Goal: Information Seeking & Learning: Learn about a topic

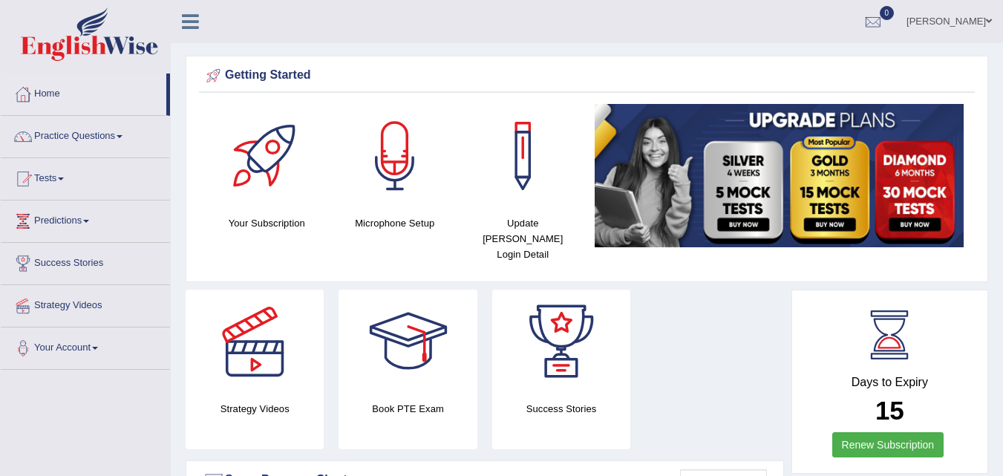
click at [731, 219] on img at bounding box center [779, 175] width 370 height 143
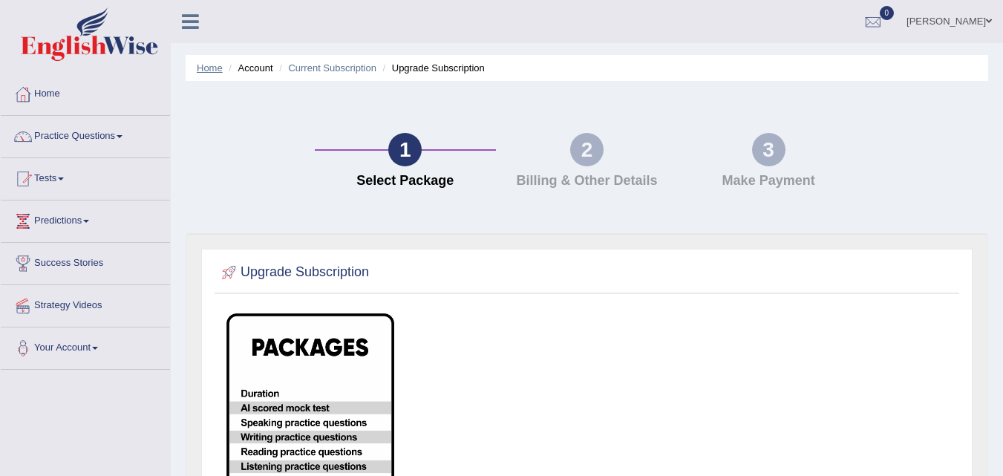
click at [211, 66] on link "Home" at bounding box center [210, 67] width 26 height 11
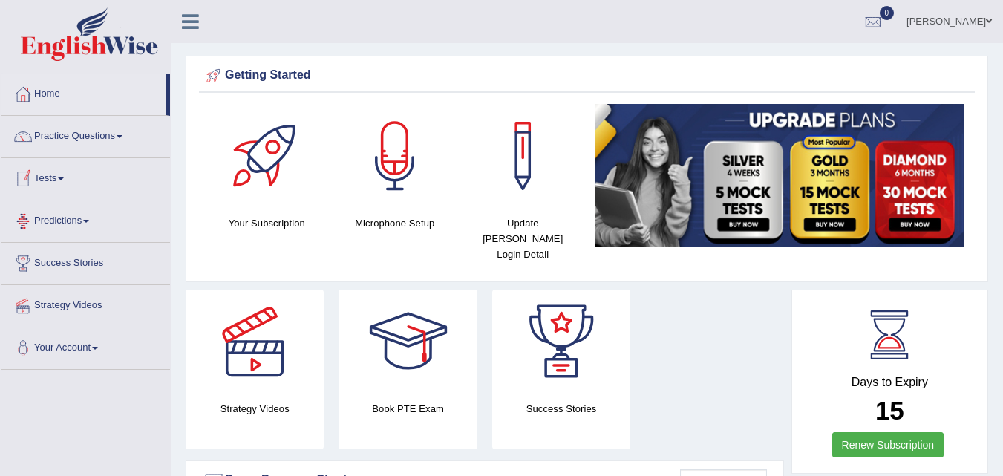
click at [57, 188] on link "Tests" at bounding box center [85, 176] width 169 height 37
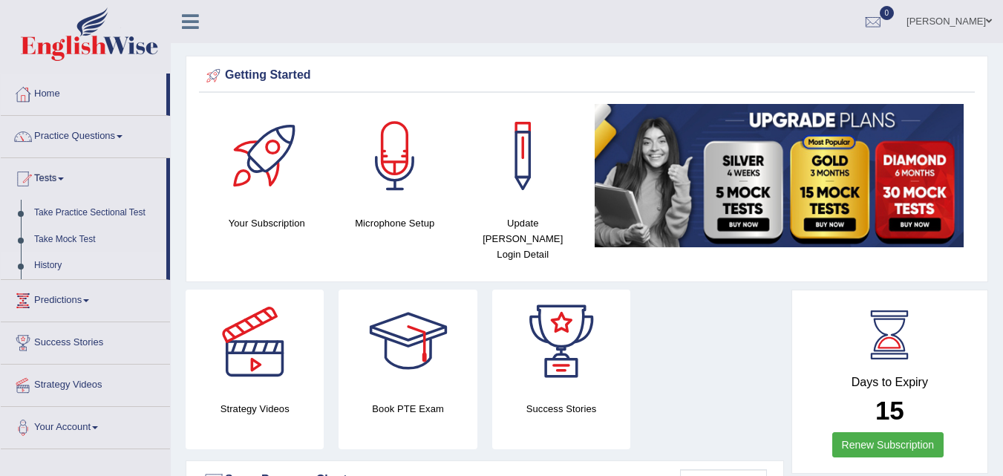
click at [44, 267] on link "History" at bounding box center [96, 265] width 139 height 27
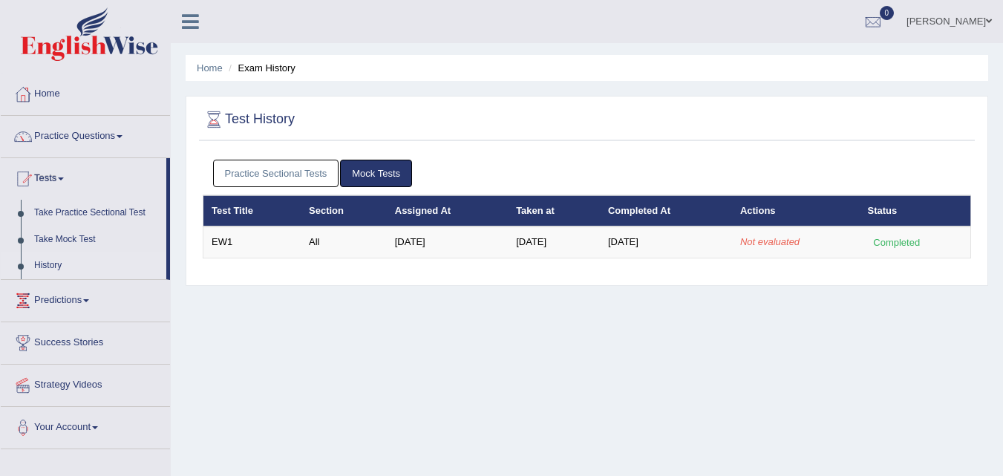
click at [873, 247] on div "Completed" at bounding box center [896, 242] width 58 height 16
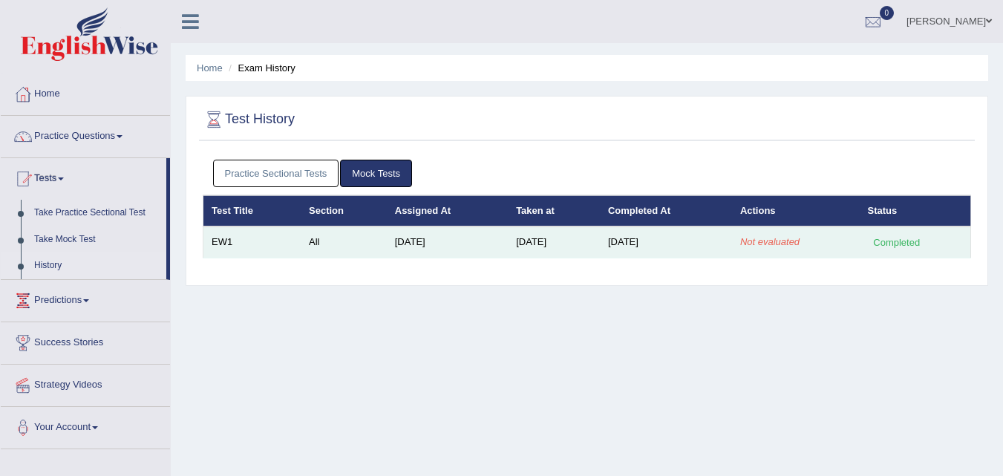
click at [813, 237] on td "Not evaluated" at bounding box center [796, 241] width 128 height 31
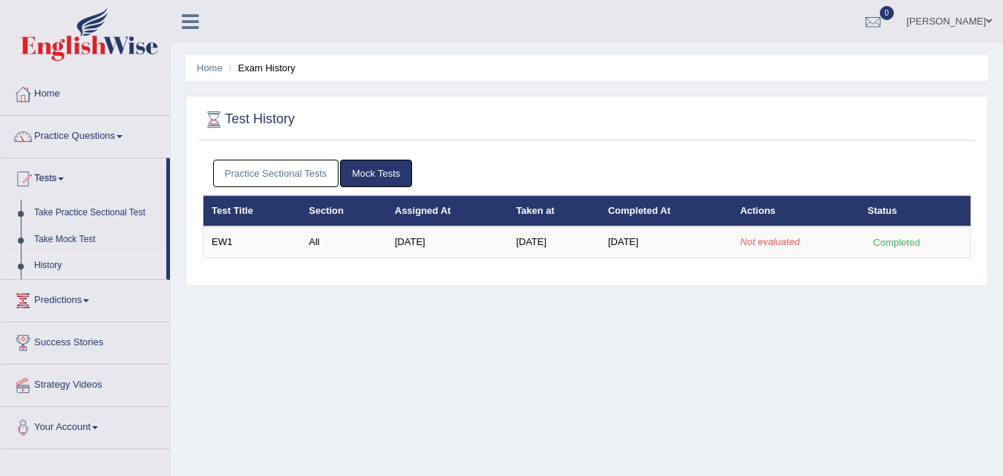
click at [369, 177] on link "Mock Tests" at bounding box center [376, 173] width 72 height 27
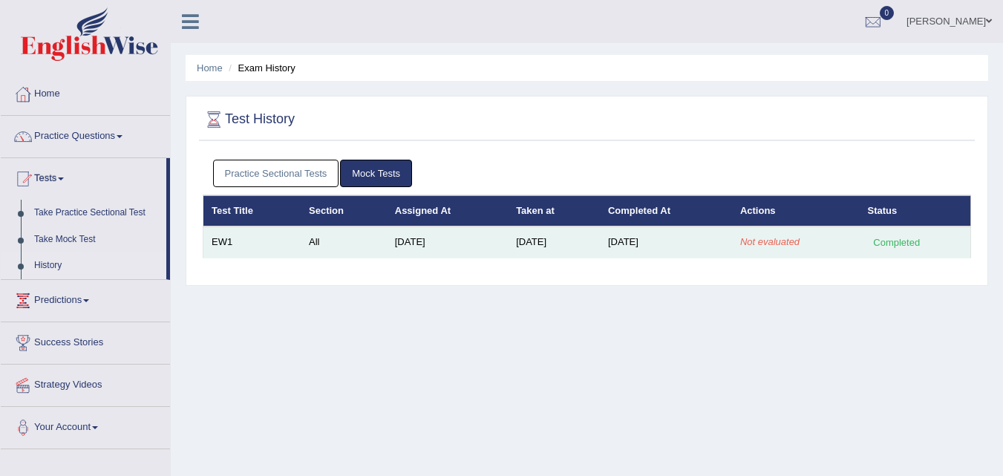
drag, startPoint x: 614, startPoint y: 244, endPoint x: 691, endPoint y: 234, distance: 77.8
click at [691, 234] on td "Aug 30, 2025" at bounding box center [666, 241] width 132 height 31
click at [730, 231] on td "Aug 30, 2025" at bounding box center [666, 241] width 132 height 31
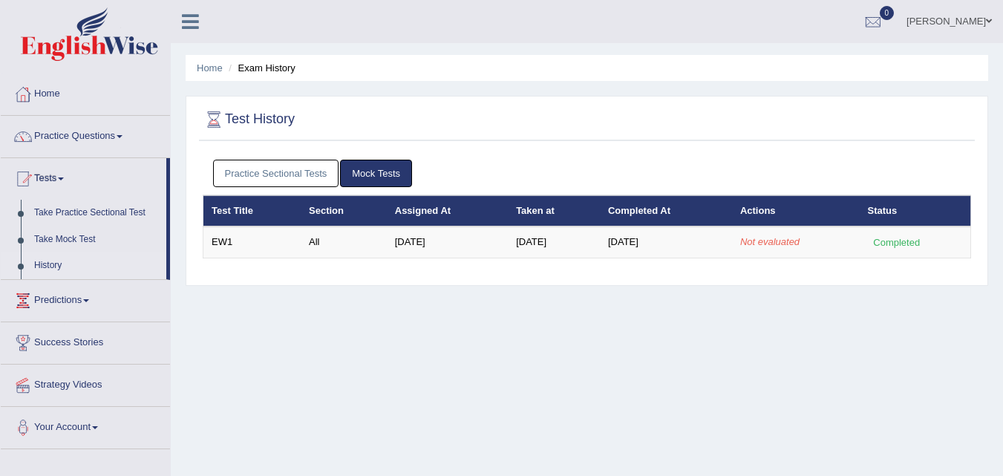
click at [370, 170] on link "Mock Tests" at bounding box center [376, 173] width 72 height 27
click at [318, 175] on link "Practice Sectional Tests" at bounding box center [276, 173] width 126 height 27
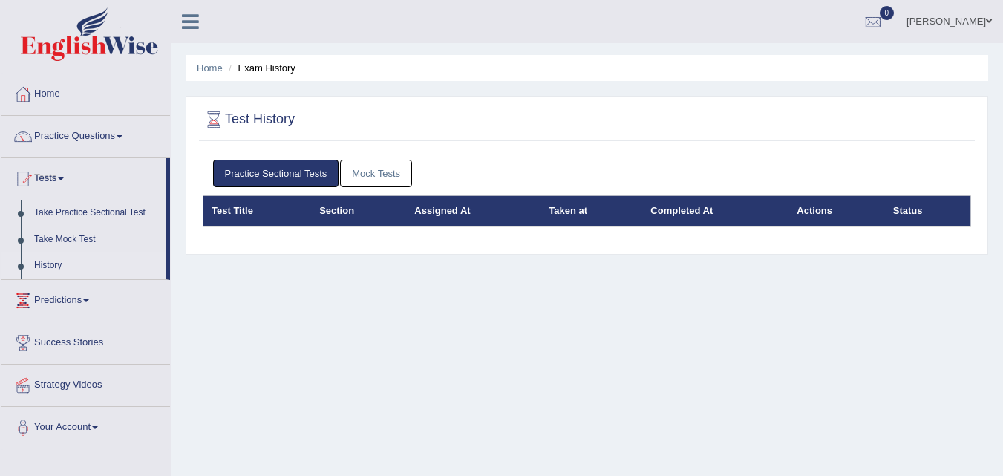
click at [358, 175] on link "Mock Tests" at bounding box center [376, 173] width 72 height 27
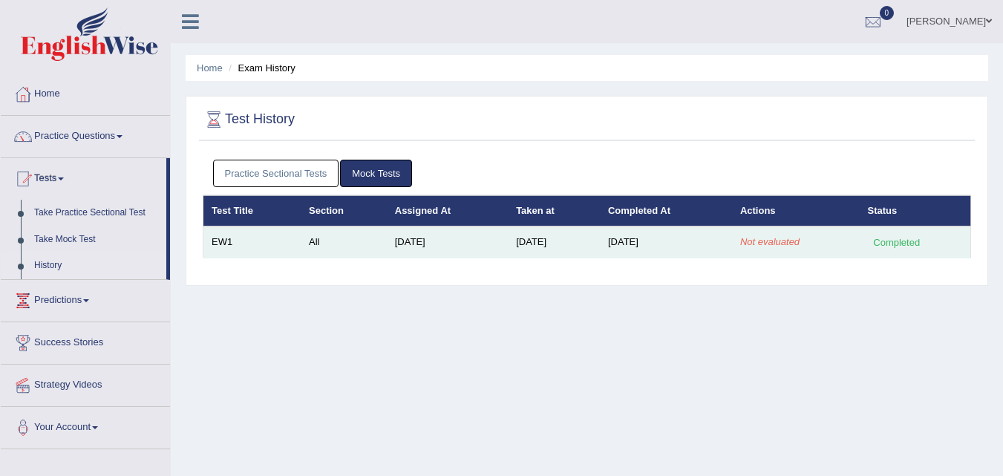
click at [766, 242] on em "Not evaluated" at bounding box center [769, 241] width 59 height 11
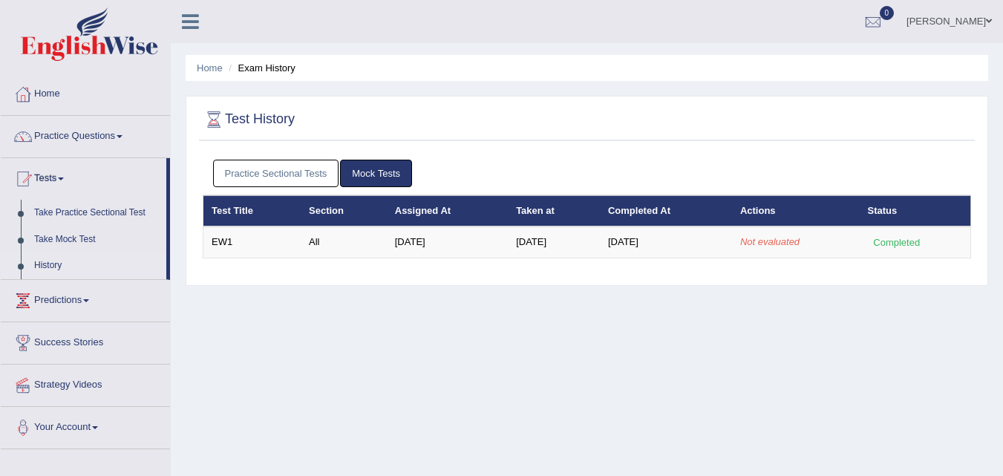
click at [65, 300] on link "Predictions" at bounding box center [85, 298] width 169 height 37
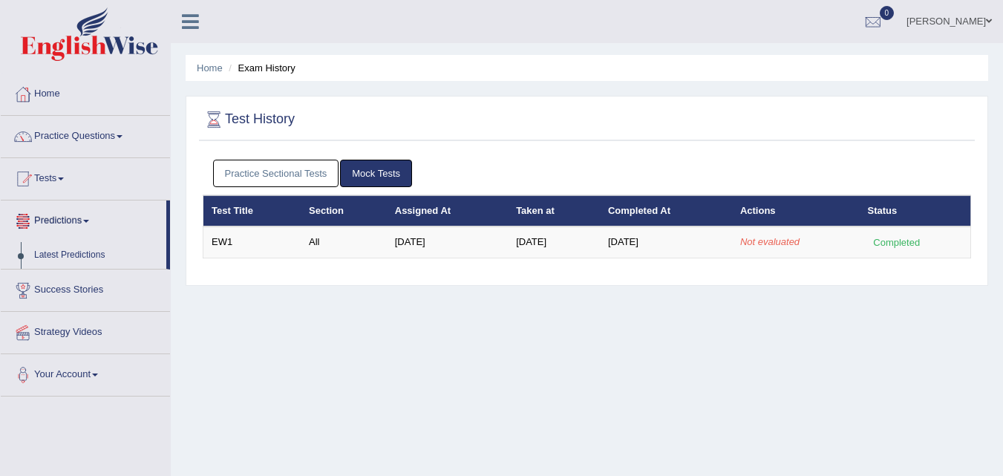
click at [95, 227] on link "Predictions" at bounding box center [83, 218] width 165 height 37
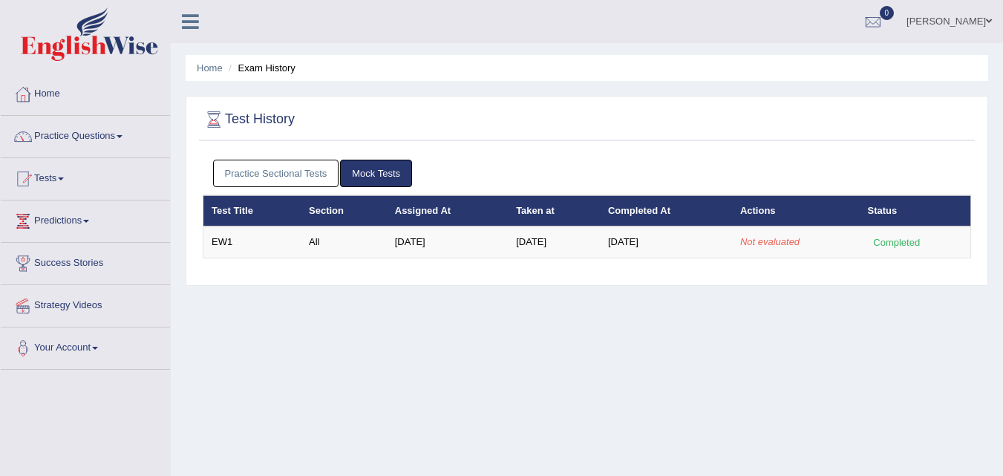
click at [962, 17] on link "[PERSON_NAME]" at bounding box center [949, 19] width 108 height 39
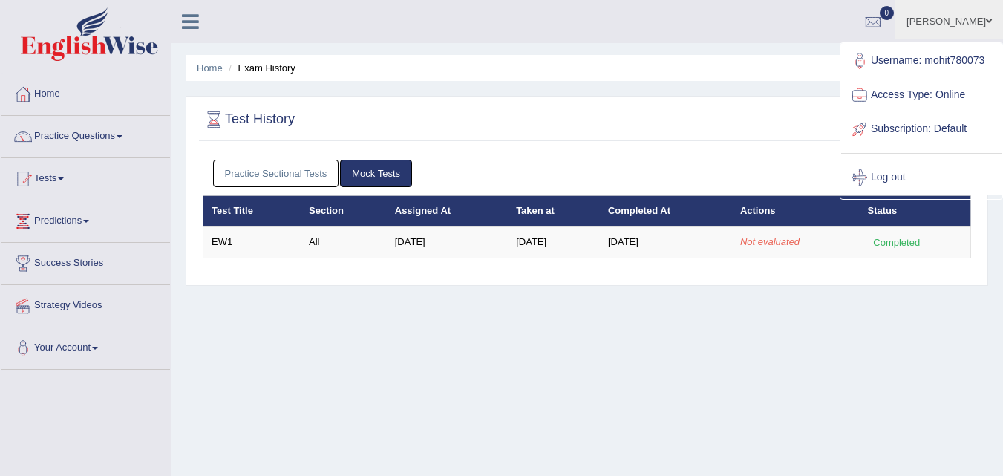
click at [934, 131] on link "Subscription: Default" at bounding box center [921, 129] width 160 height 34
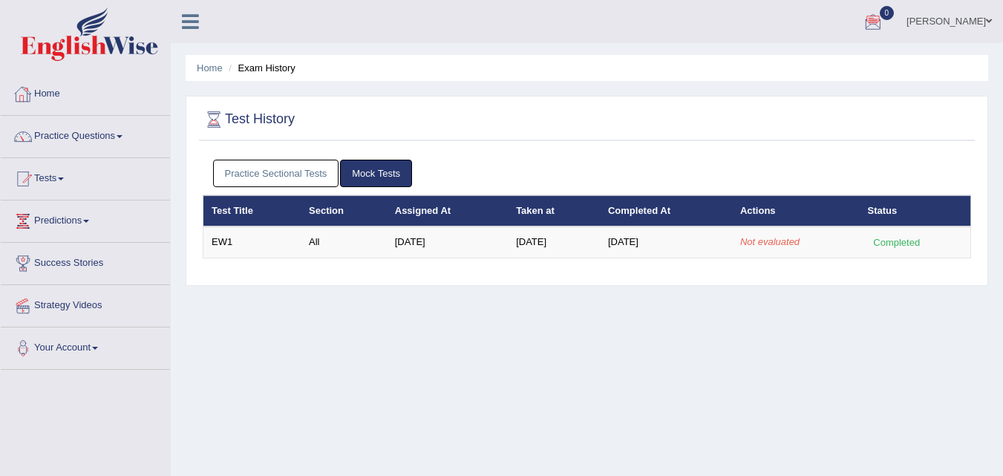
click at [63, 90] on link "Home" at bounding box center [85, 91] width 169 height 37
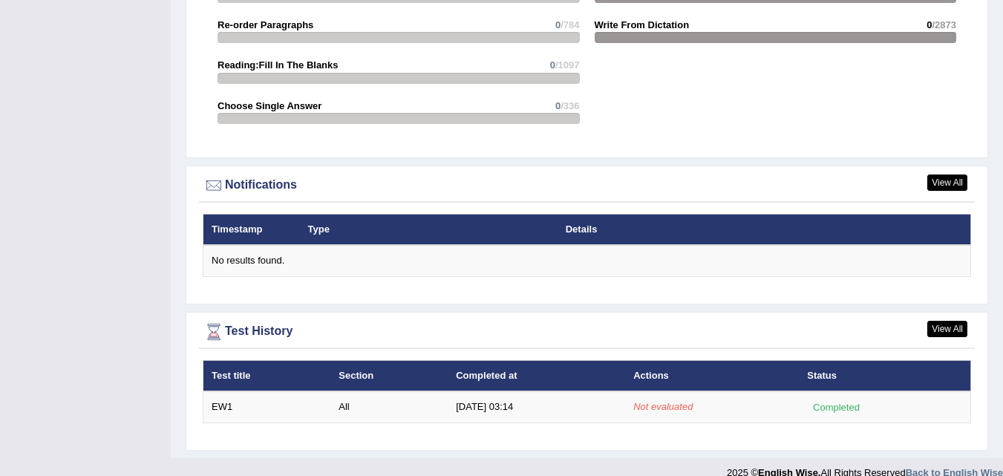
scroll to position [1661, 0]
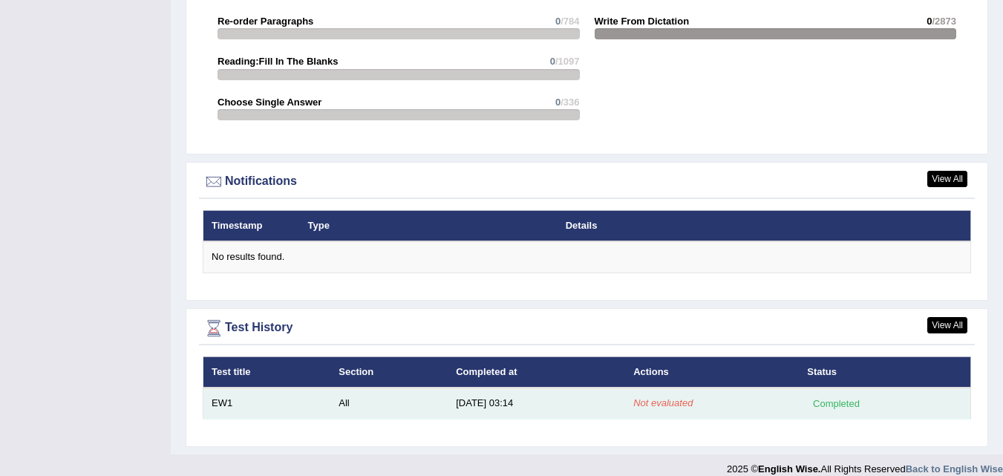
click at [832, 396] on div "Completed" at bounding box center [836, 404] width 58 height 16
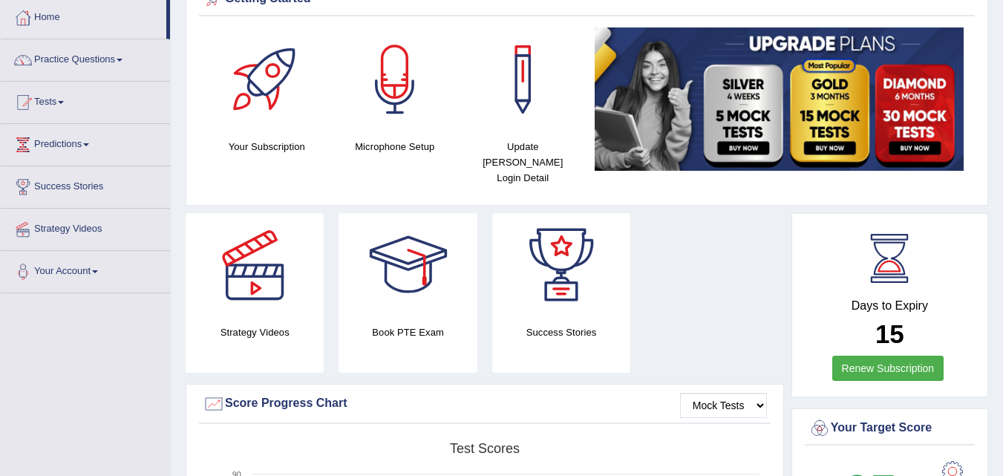
scroll to position [73, 0]
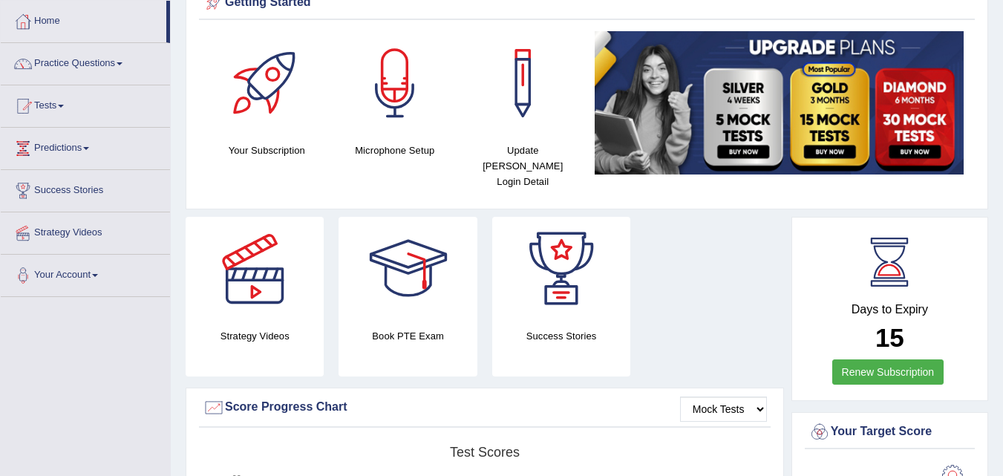
click at [870, 359] on link "Renew Subscription" at bounding box center [888, 371] width 112 height 25
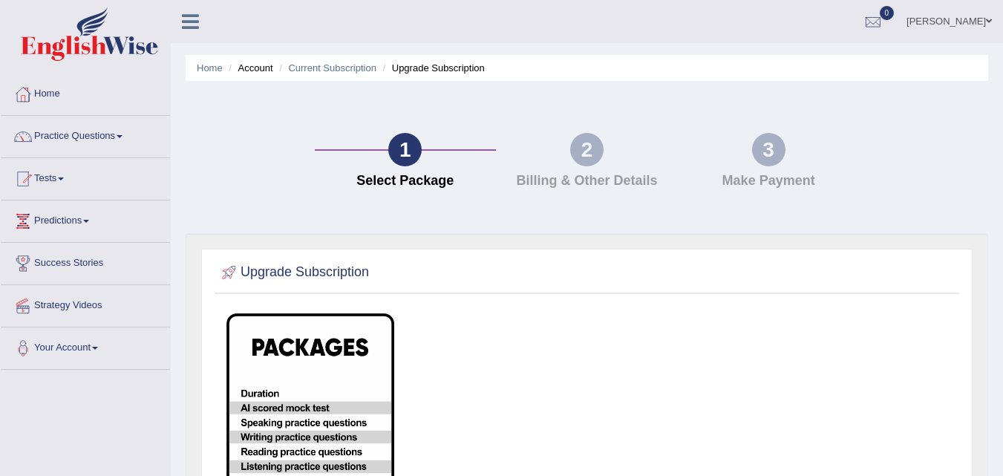
scroll to position [329, 0]
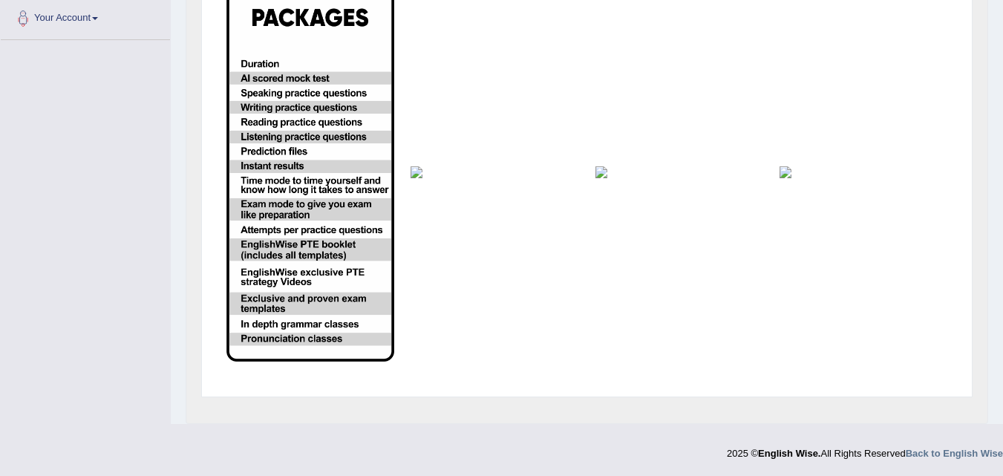
click at [396, 277] on td at bounding box center [310, 173] width 184 height 394
click at [349, 248] on img at bounding box center [310, 173] width 168 height 378
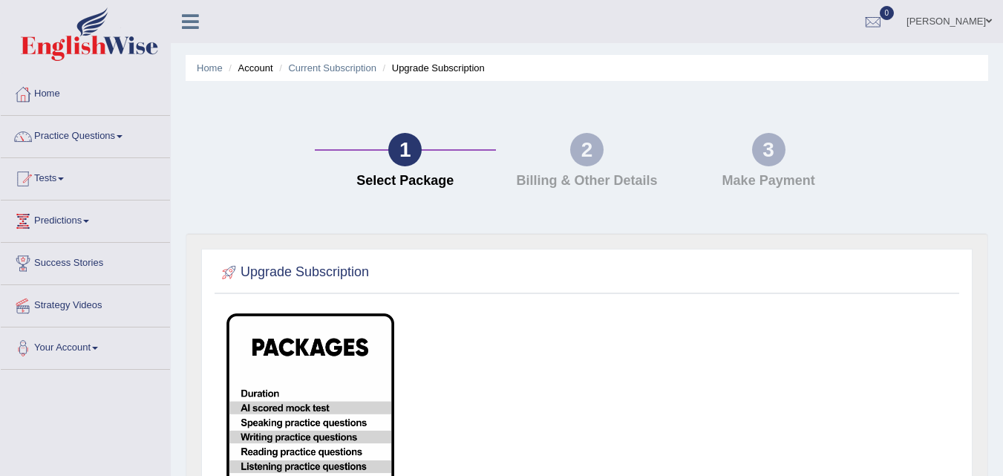
click at [593, 145] on div "2" at bounding box center [586, 149] width 33 height 33
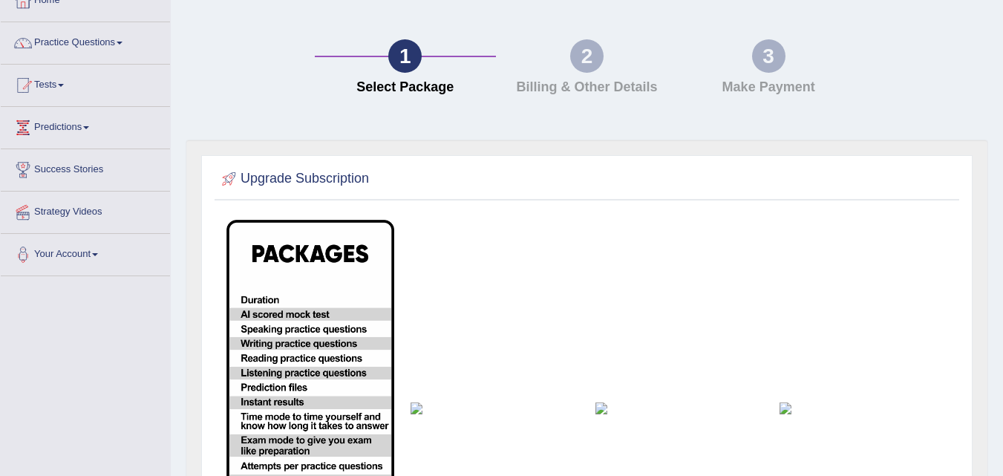
scroll to position [94, 0]
click at [231, 177] on div at bounding box center [229, 178] width 22 height 22
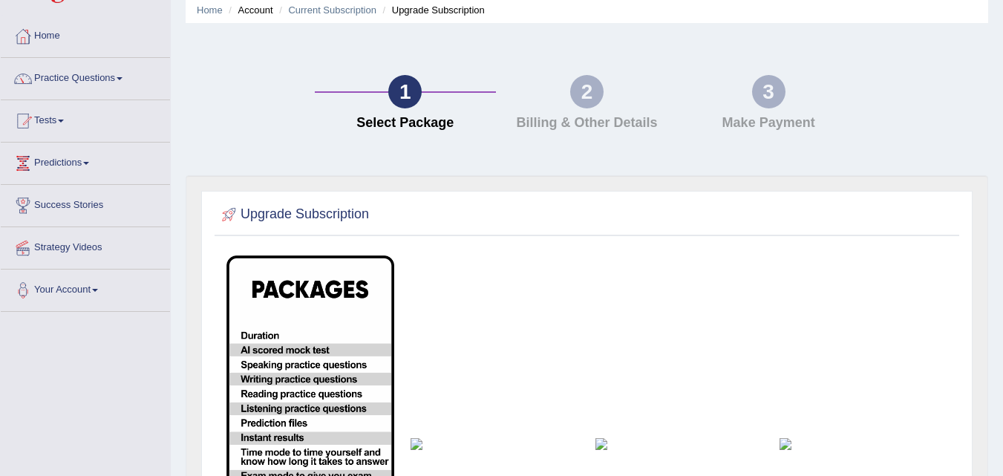
scroll to position [0, 0]
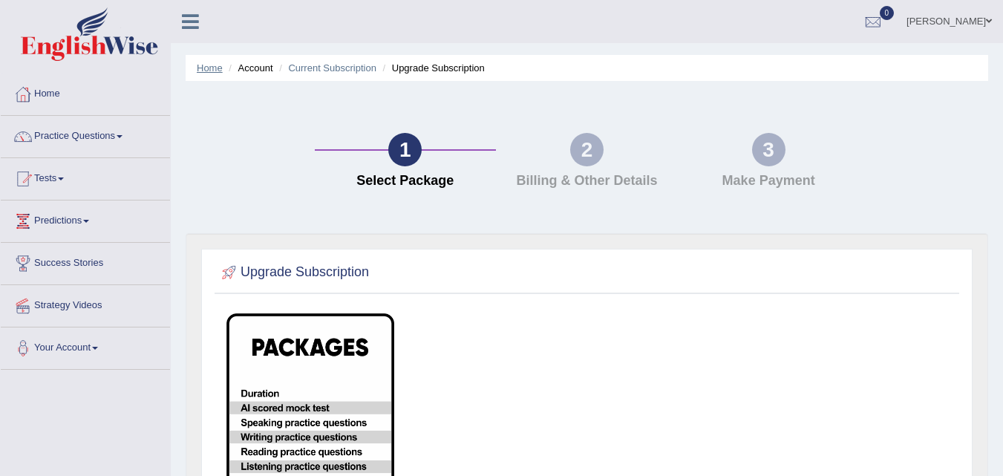
click at [217, 66] on link "Home" at bounding box center [210, 67] width 26 height 11
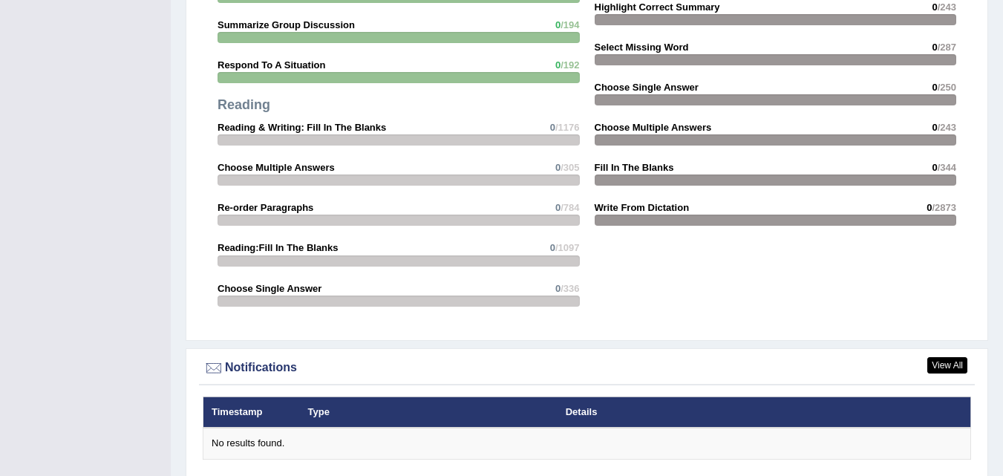
scroll to position [1661, 0]
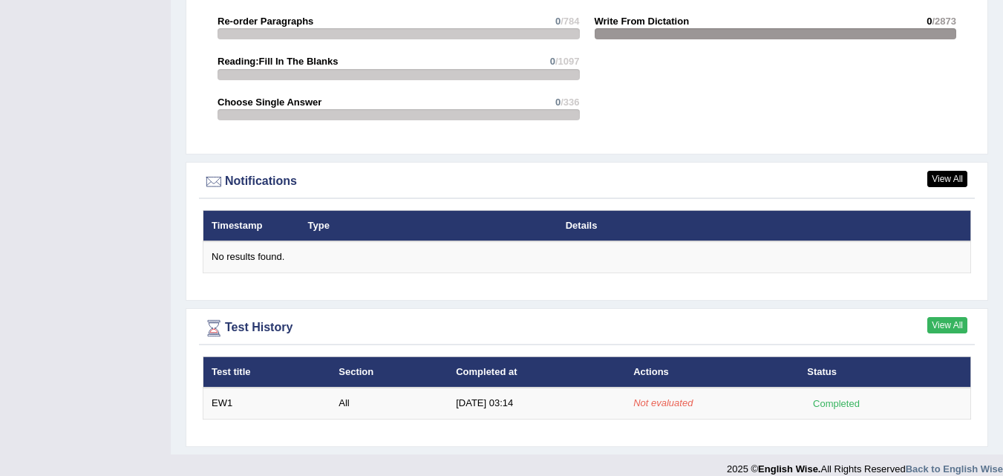
click at [944, 317] on link "View All" at bounding box center [947, 325] width 40 height 16
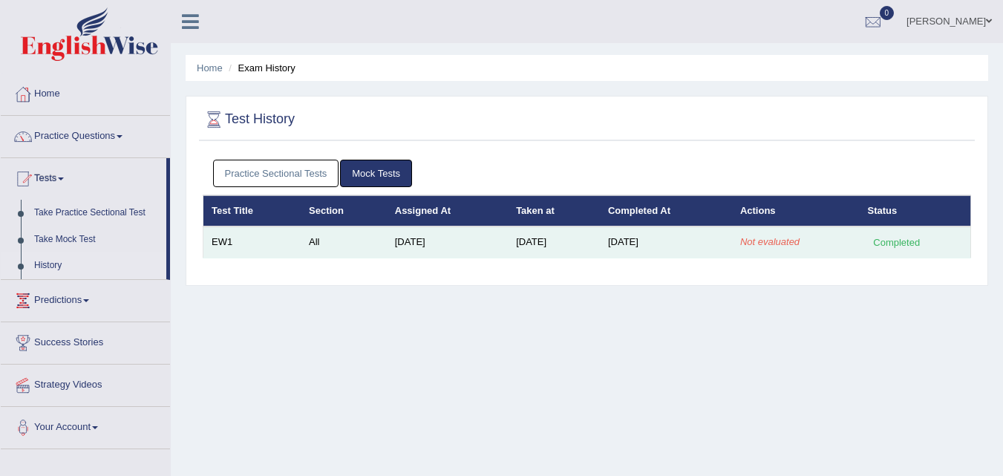
click at [780, 242] on em "Not evaluated" at bounding box center [769, 241] width 59 height 11
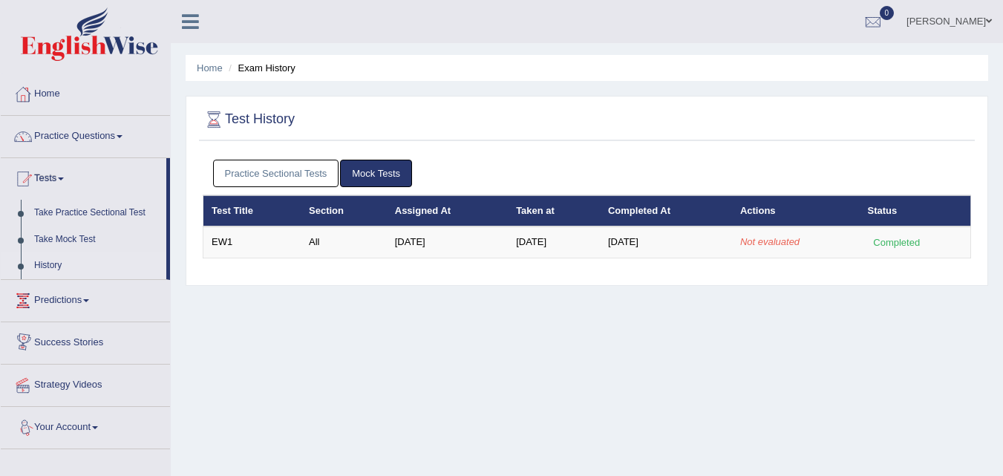
click at [87, 426] on link "Your Account" at bounding box center [85, 425] width 169 height 37
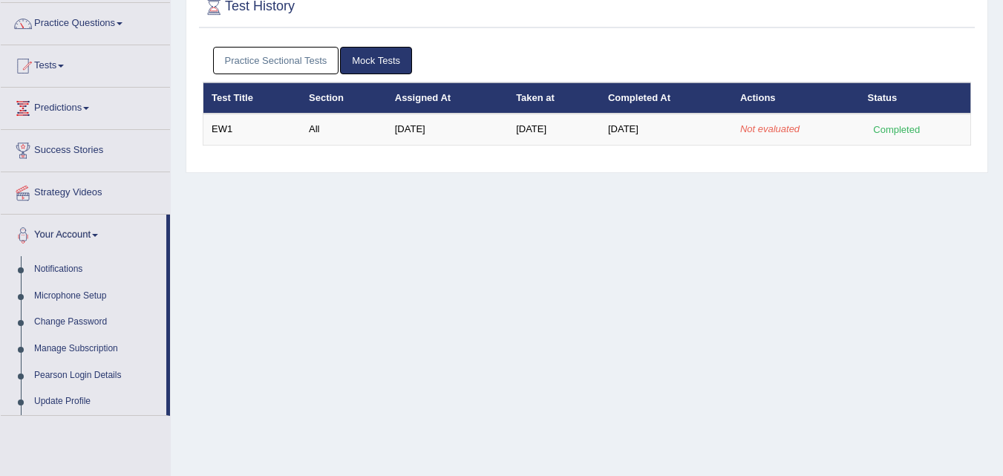
scroll to position [114, 0]
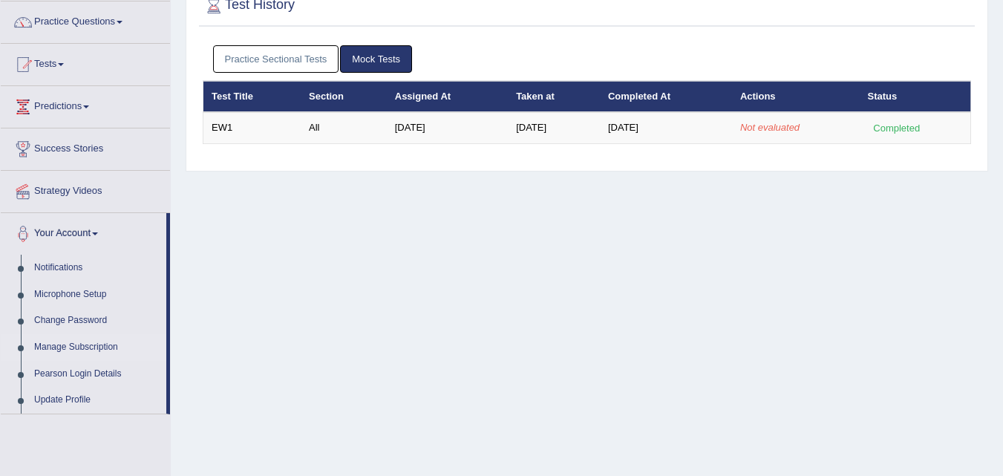
click at [88, 347] on link "Manage Subscription" at bounding box center [96, 347] width 139 height 27
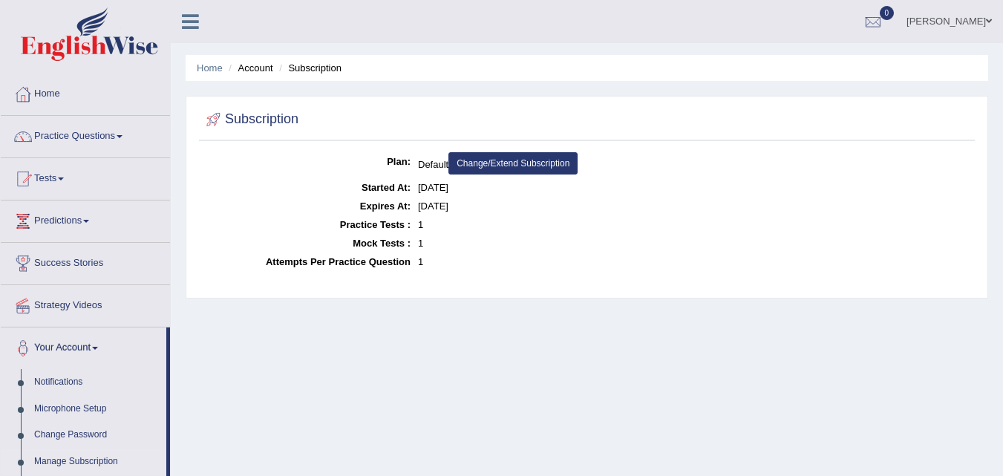
click at [510, 163] on link "Change/Extend Subscription" at bounding box center [512, 163] width 129 height 22
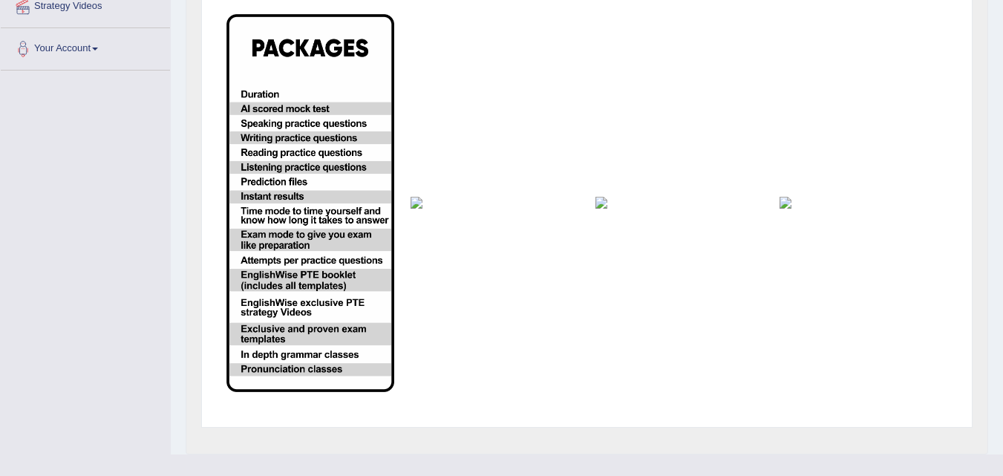
scroll to position [329, 0]
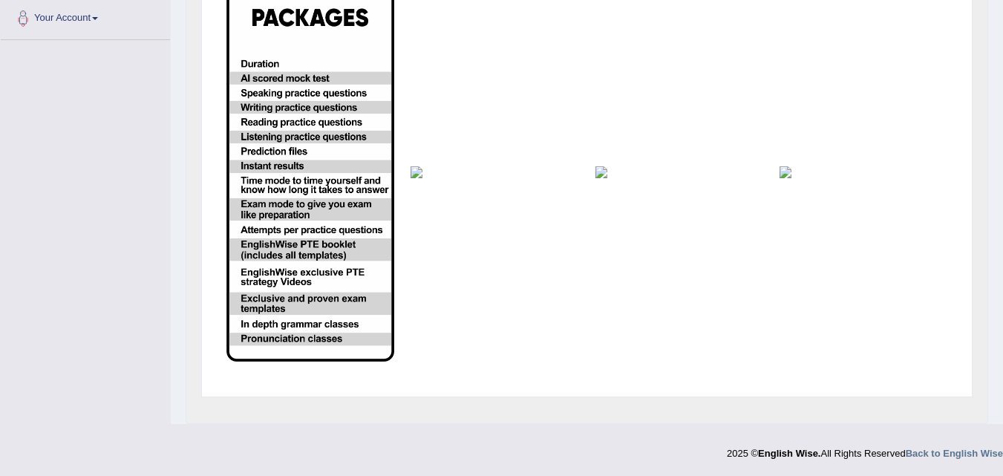
click at [417, 166] on img at bounding box center [494, 172] width 168 height 12
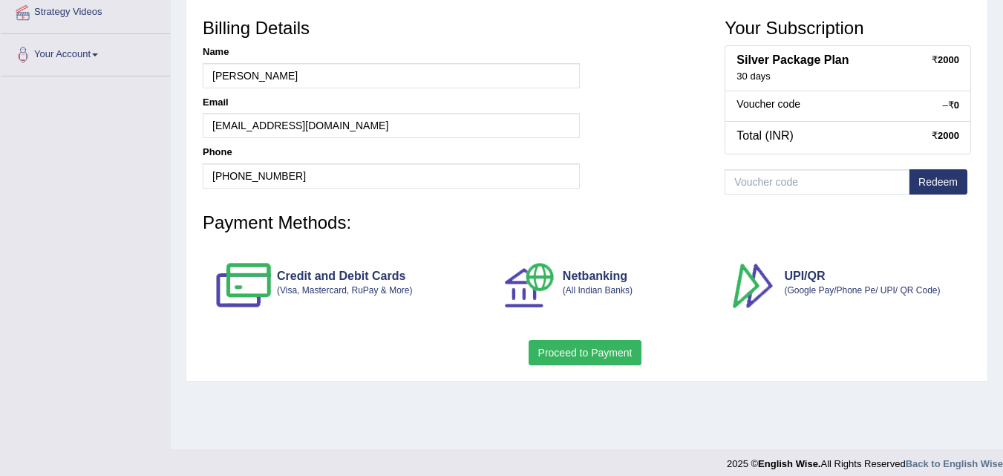
scroll to position [284, 0]
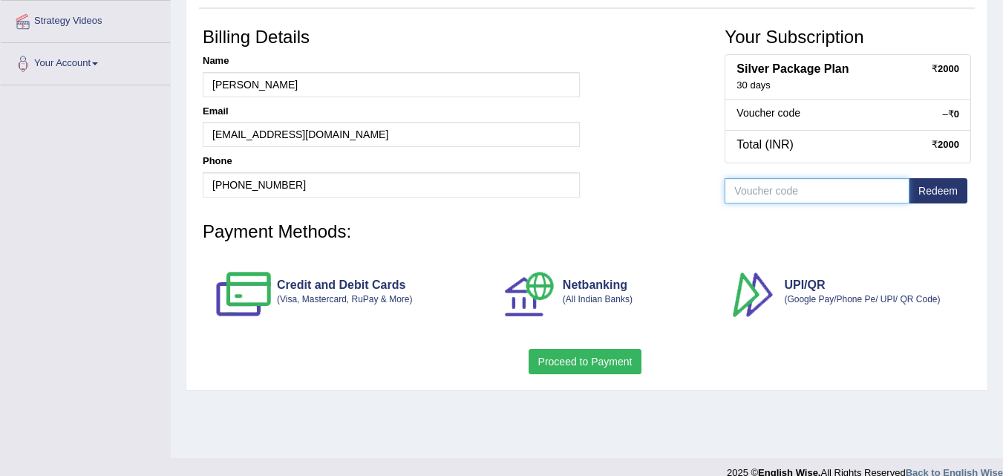
click at [732, 185] on input "text" at bounding box center [816, 190] width 185 height 25
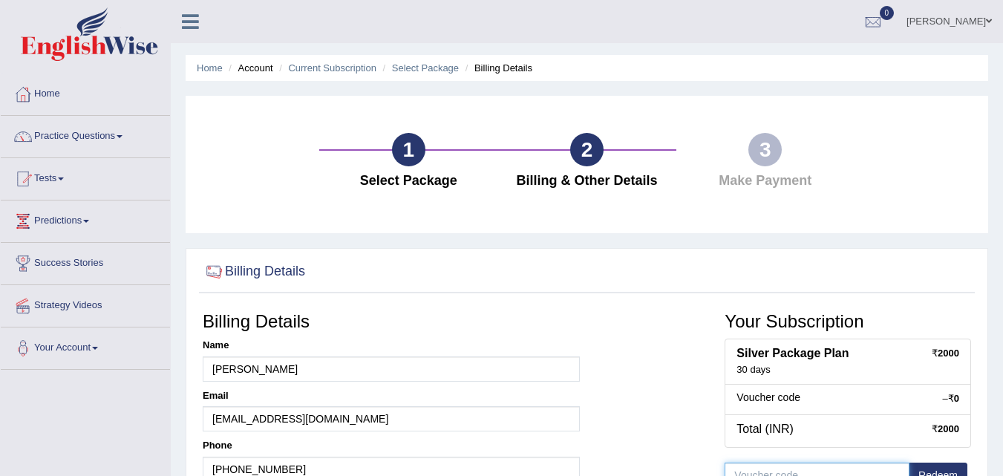
scroll to position [157, 0]
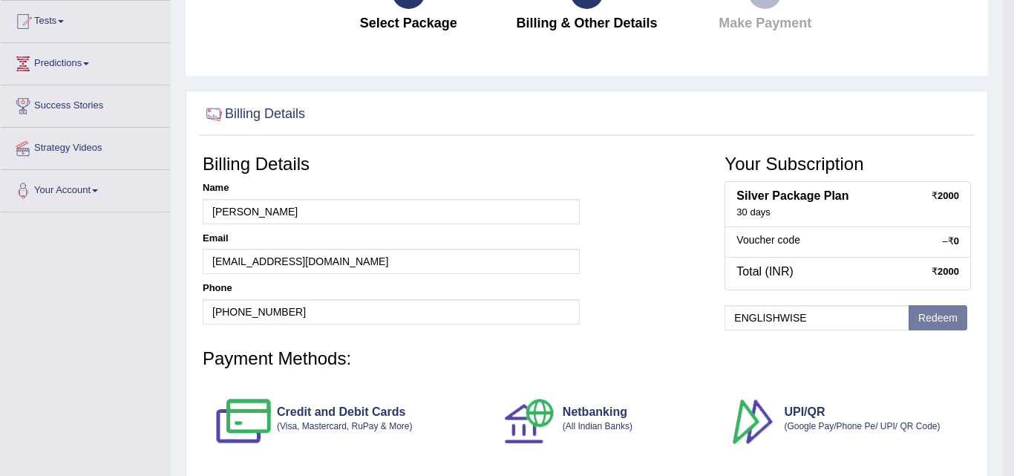
click at [928, 318] on body "Toggle navigation Home Practice Questions Speaking Practice Read Aloud Repeat S…" at bounding box center [507, 81] width 1014 height 476
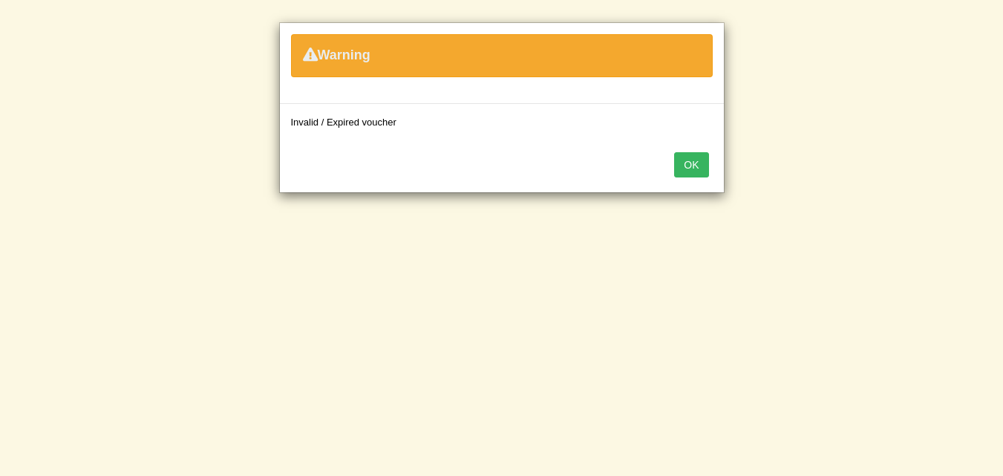
click at [681, 171] on button "OK" at bounding box center [691, 164] width 34 height 25
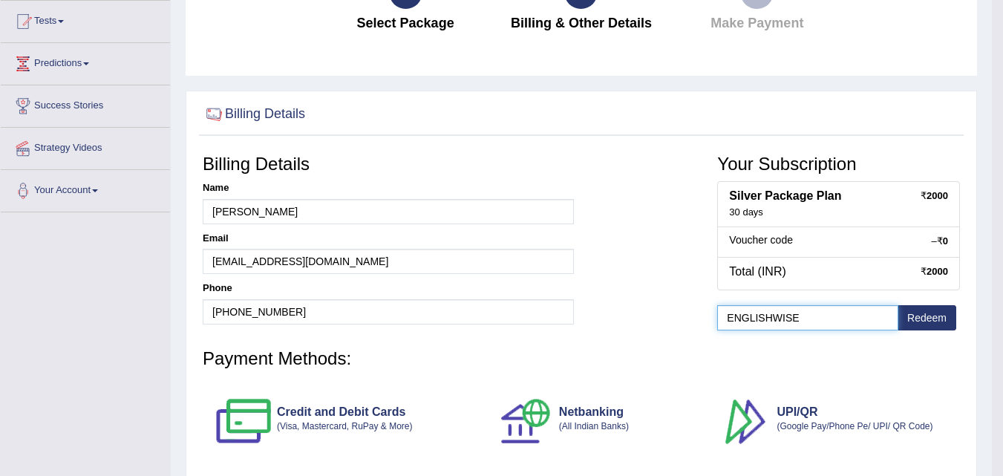
click at [820, 310] on input "ENGLISHWISE" at bounding box center [807, 317] width 181 height 25
click at [774, 317] on input "ENGLISHWISE" at bounding box center [807, 317] width 181 height 25
type input "ENGLISH WISE"
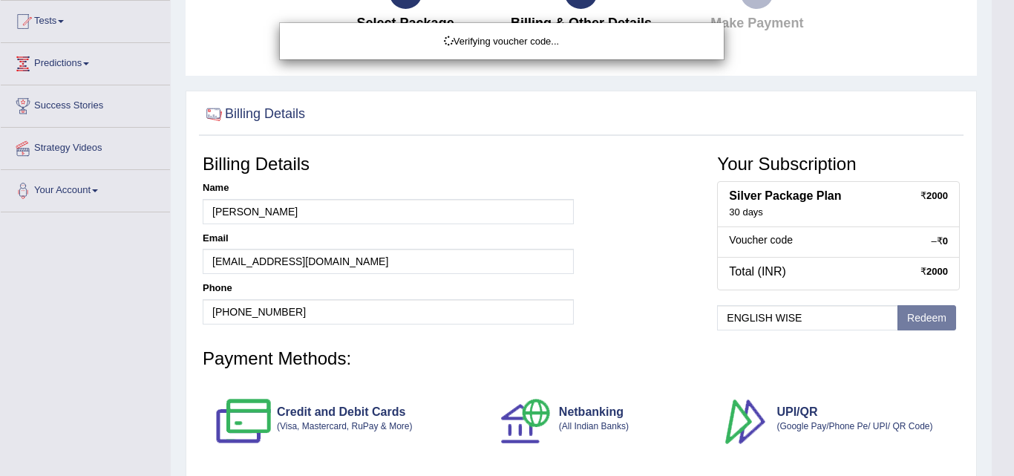
click at [919, 315] on body "Toggle navigation Home Practice Questions Speaking Practice Read Aloud Repeat S…" at bounding box center [507, 81] width 1014 height 476
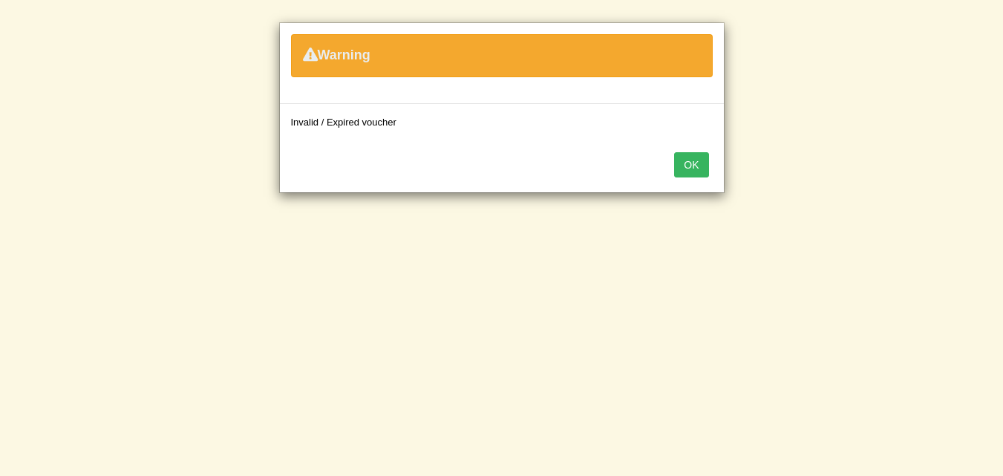
click at [689, 157] on button "OK" at bounding box center [691, 164] width 34 height 25
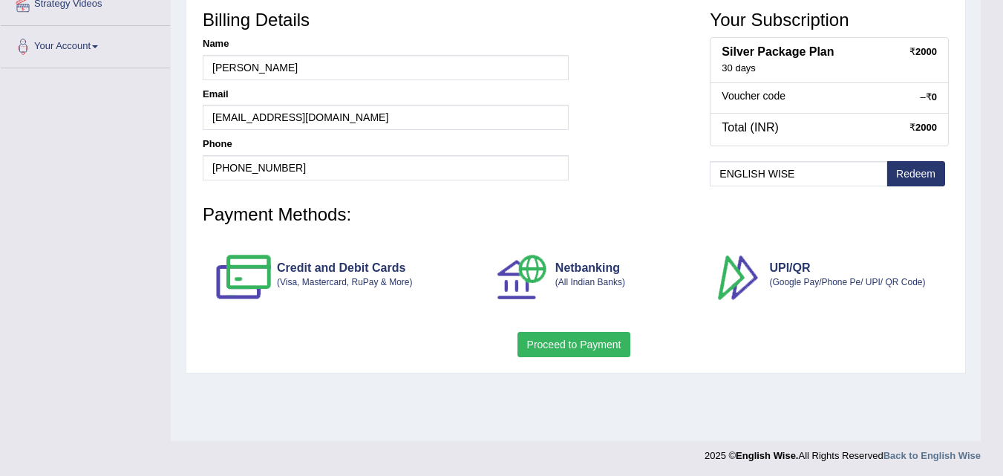
scroll to position [304, 0]
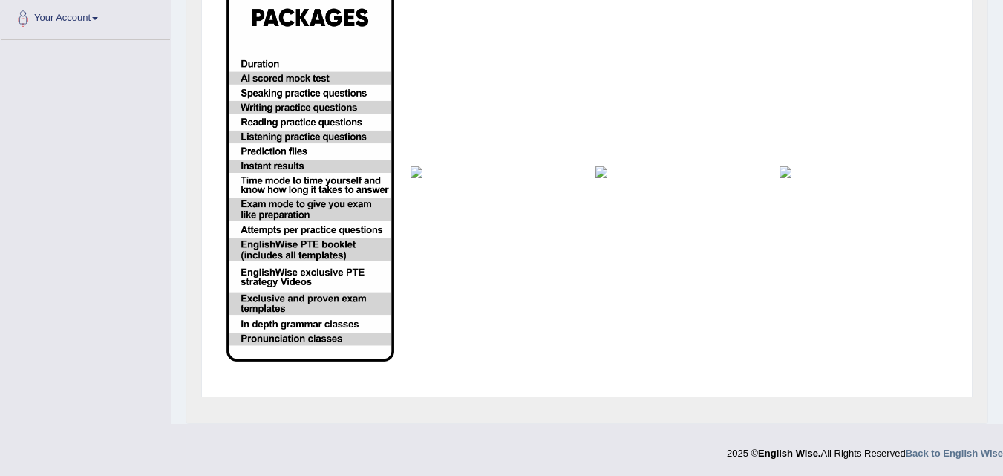
click at [599, 174] on img at bounding box center [679, 172] width 168 height 12
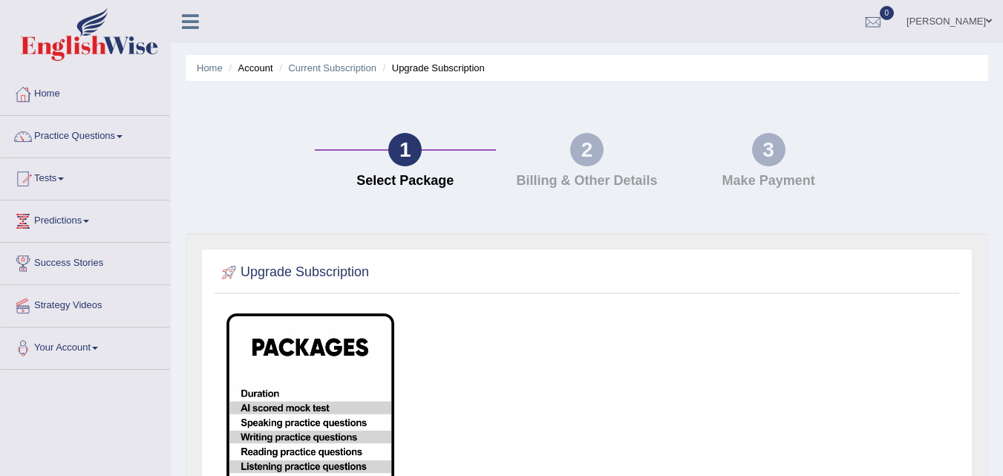
scroll to position [329, 0]
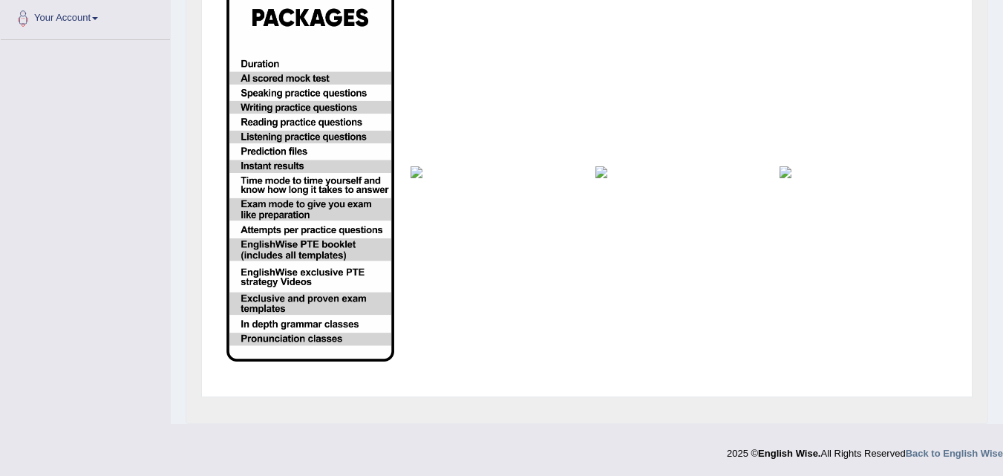
click at [600, 177] on img at bounding box center [679, 172] width 168 height 12
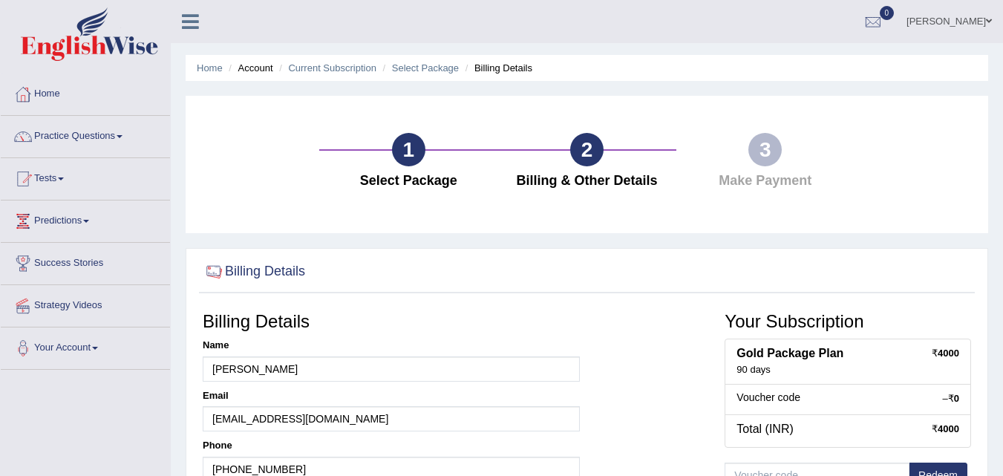
scroll to position [44, 0]
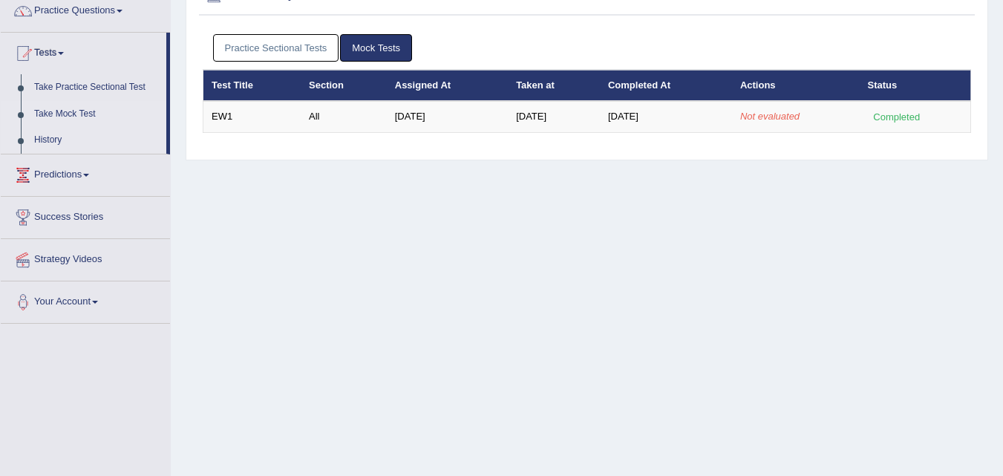
click at [68, 110] on link "Take Mock Test" at bounding box center [96, 114] width 139 height 27
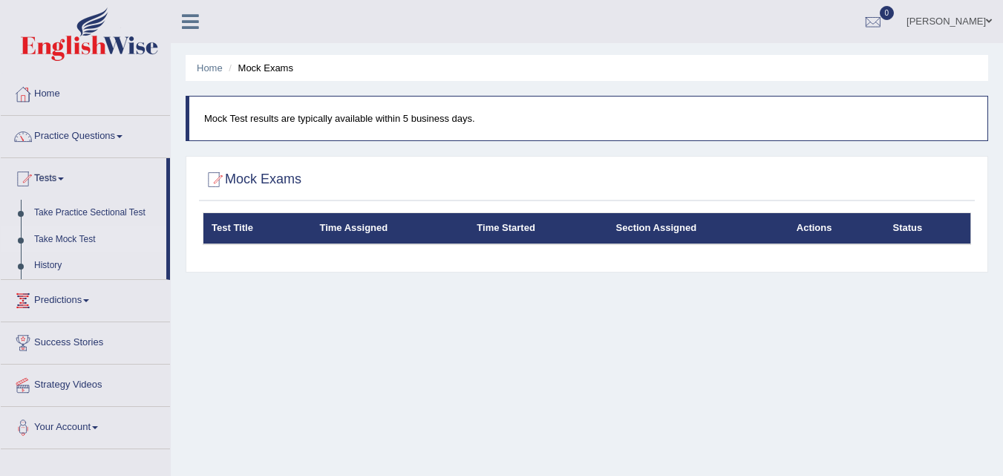
click at [50, 243] on link "Take Mock Test" at bounding box center [96, 239] width 139 height 27
click at [84, 301] on link "Predictions" at bounding box center [85, 298] width 169 height 37
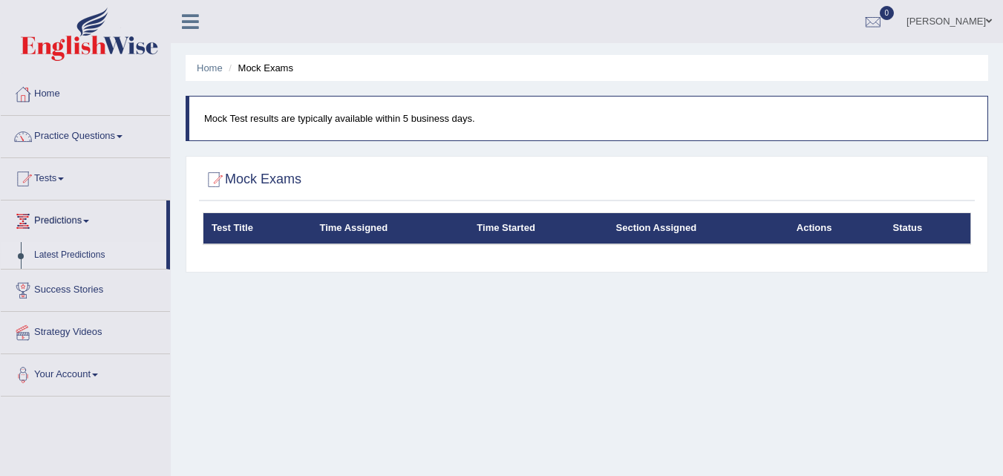
click at [76, 260] on link "Latest Predictions" at bounding box center [96, 255] width 139 height 27
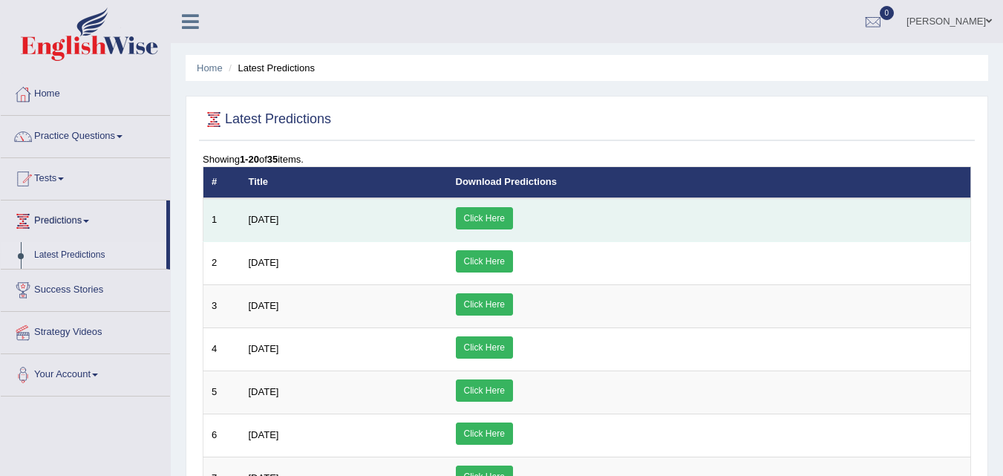
click at [513, 217] on link "Click Here" at bounding box center [484, 218] width 57 height 22
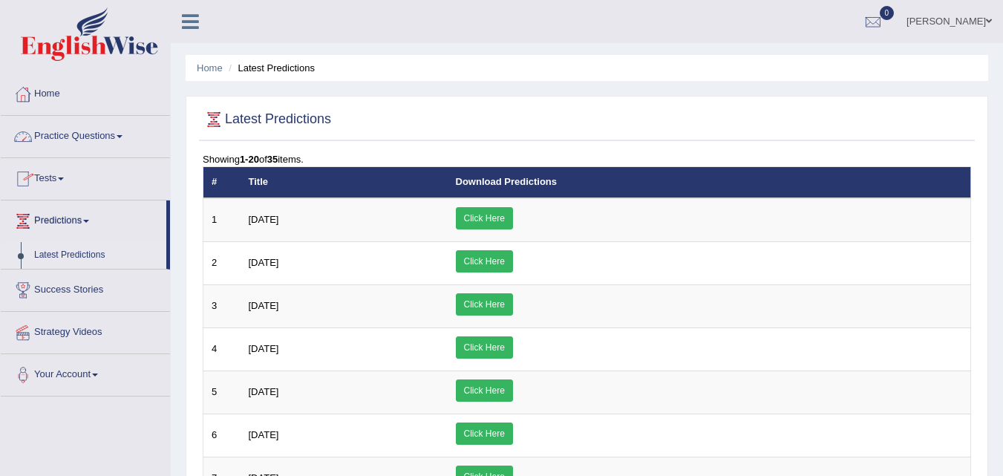
click at [70, 176] on link "Tests" at bounding box center [85, 176] width 169 height 37
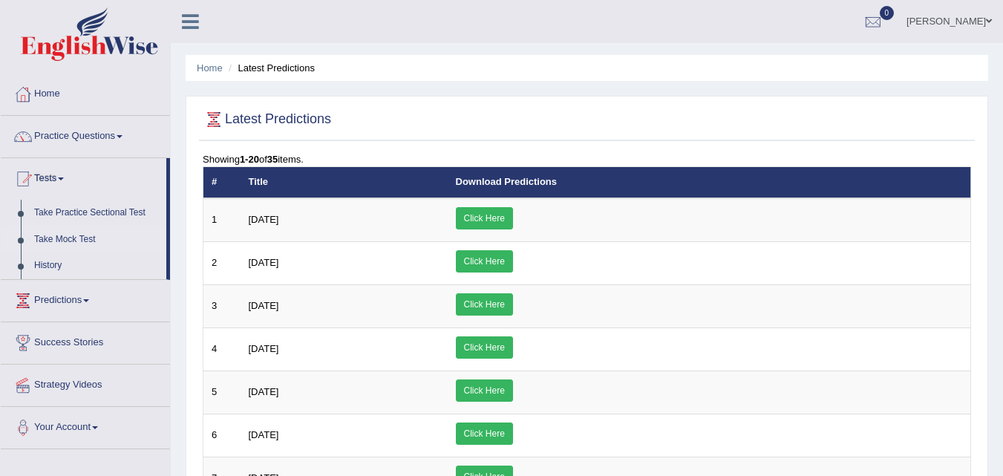
click at [88, 237] on link "Take Mock Test" at bounding box center [96, 239] width 139 height 27
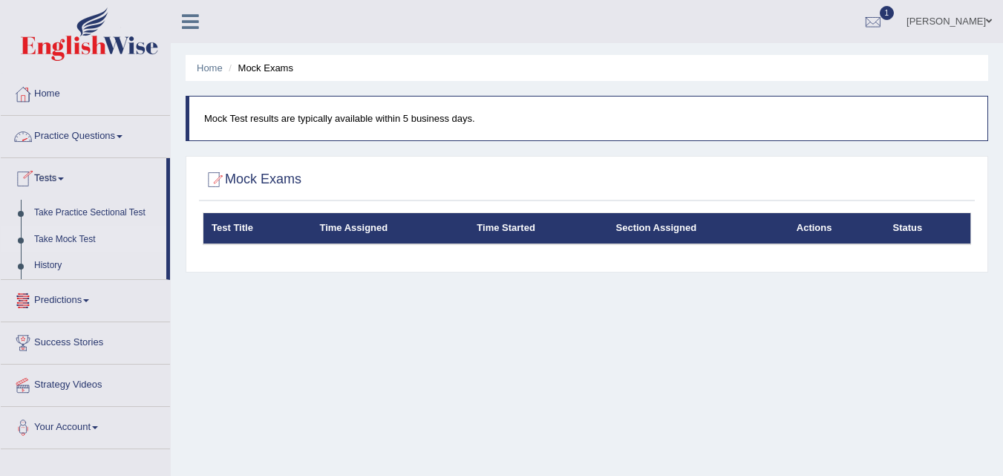
click at [104, 124] on link "Practice Questions" at bounding box center [85, 134] width 169 height 37
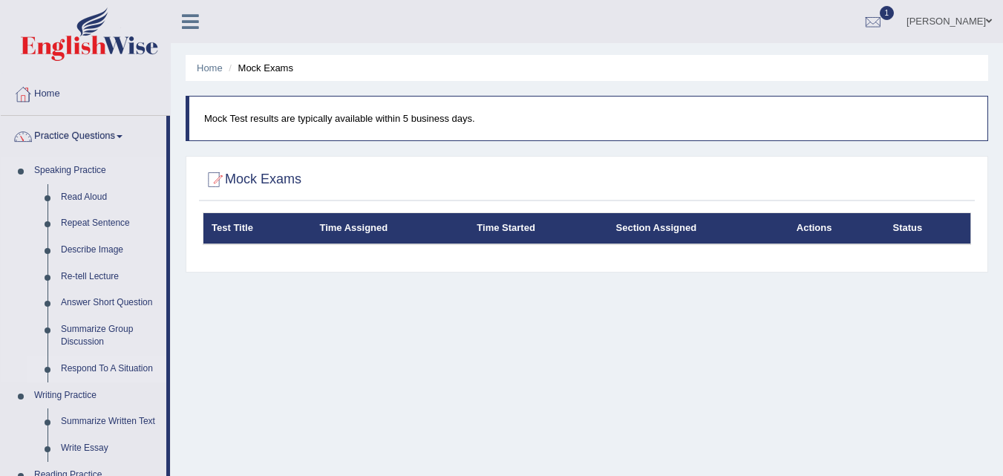
click at [111, 362] on link "Respond To A Situation" at bounding box center [110, 368] width 112 height 27
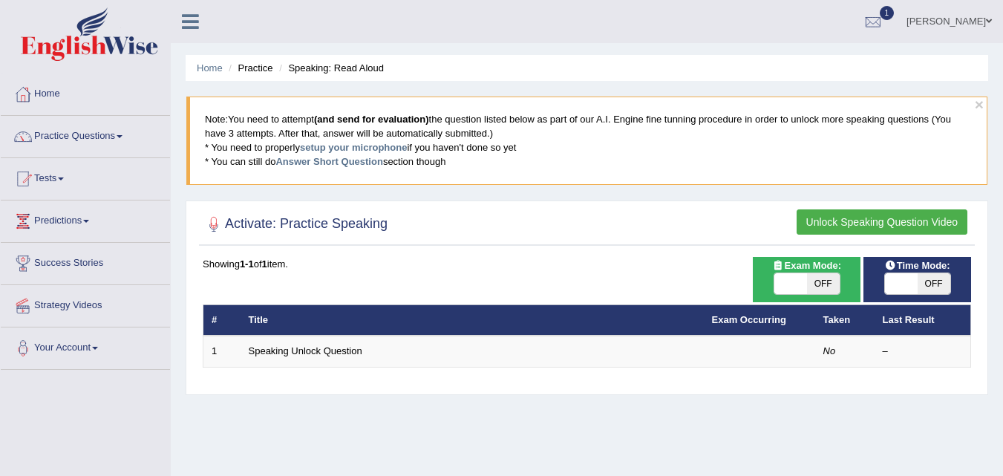
click at [836, 228] on button "Unlock Speaking Question Video" at bounding box center [881, 221] width 171 height 25
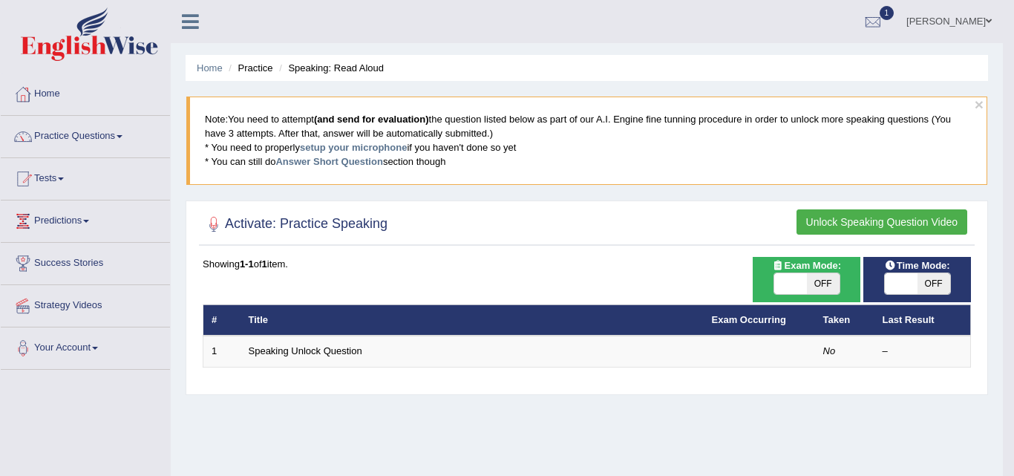
click at [836, 228] on button "Unlock Speaking Question Video" at bounding box center [881, 221] width 171 height 25
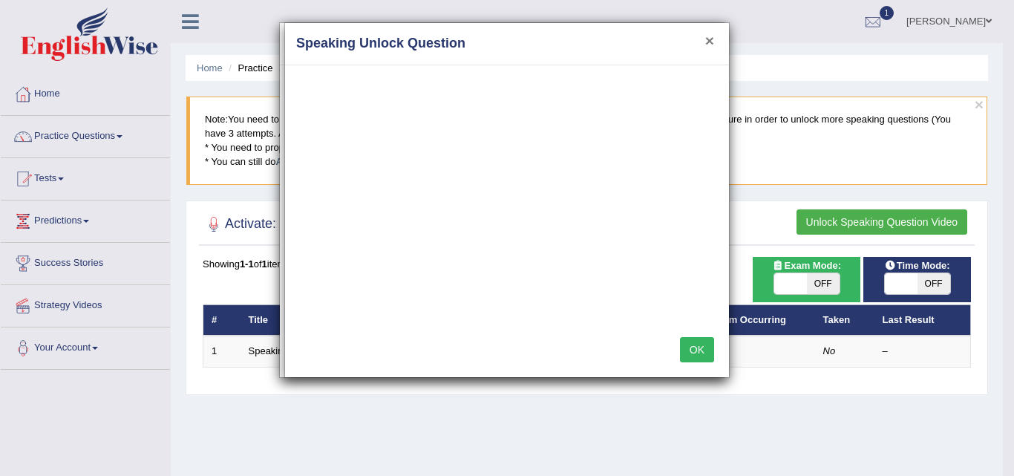
click at [709, 37] on button "×" at bounding box center [709, 41] width 9 height 16
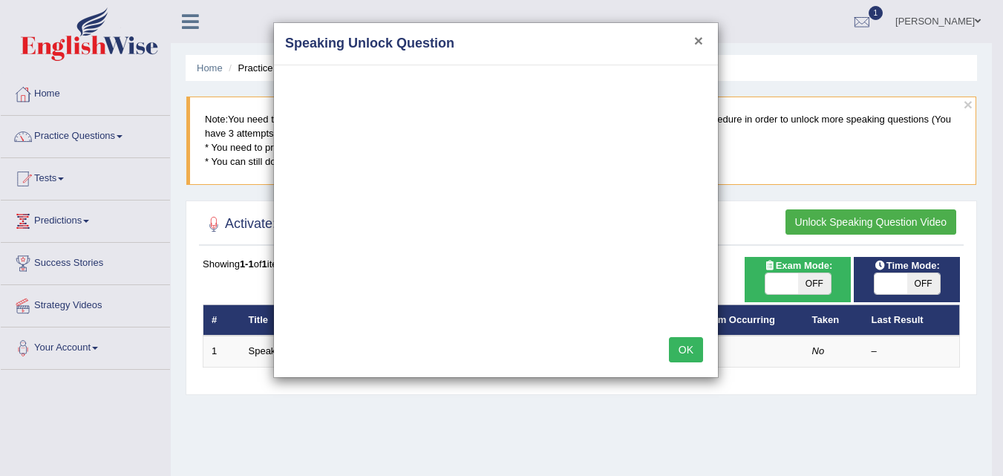
click at [700, 40] on button "×" at bounding box center [698, 41] width 9 height 16
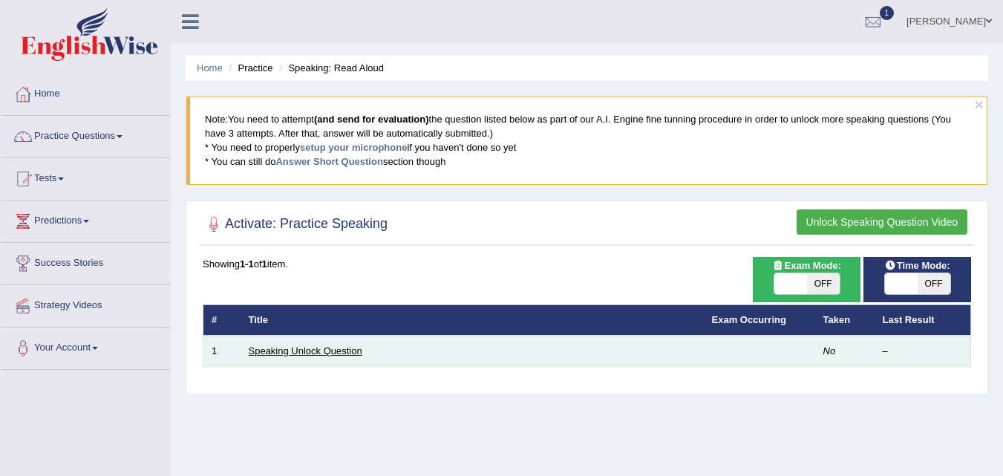
click at [312, 350] on link "Speaking Unlock Question" at bounding box center [306, 350] width 114 height 11
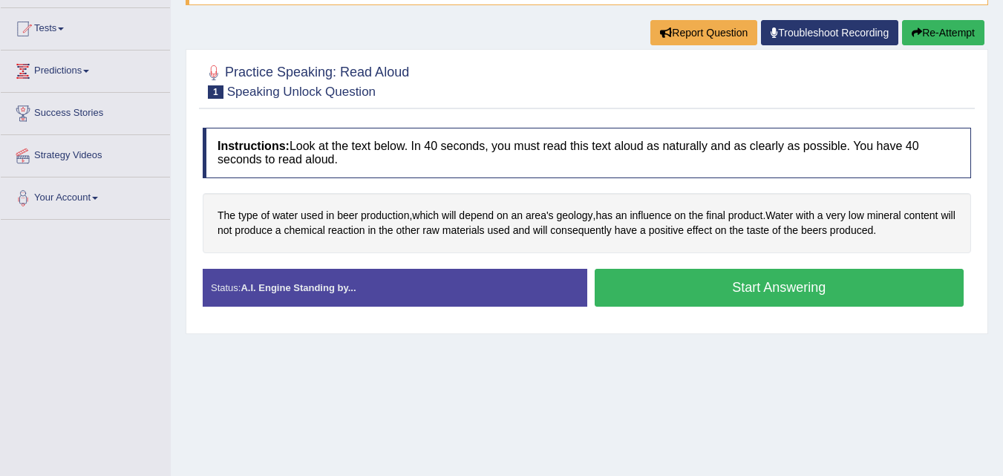
scroll to position [151, 0]
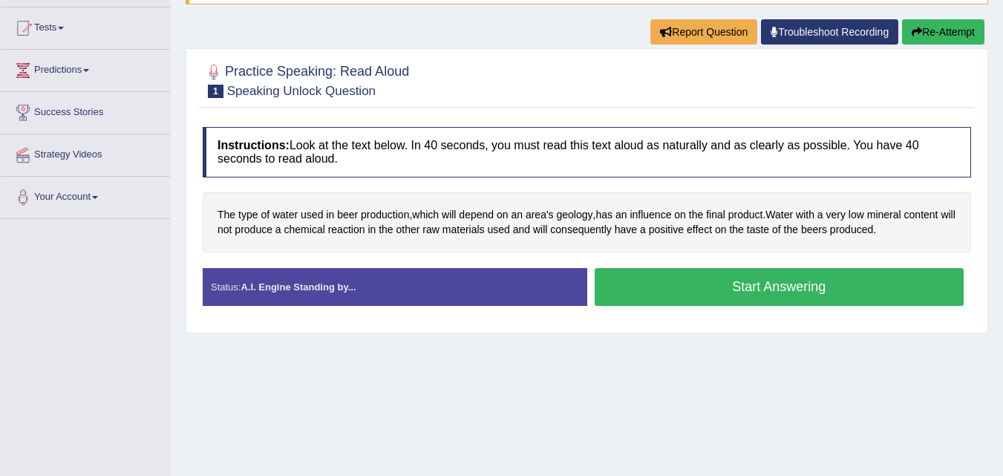
click at [715, 300] on button "Start Answering" at bounding box center [779, 287] width 370 height 38
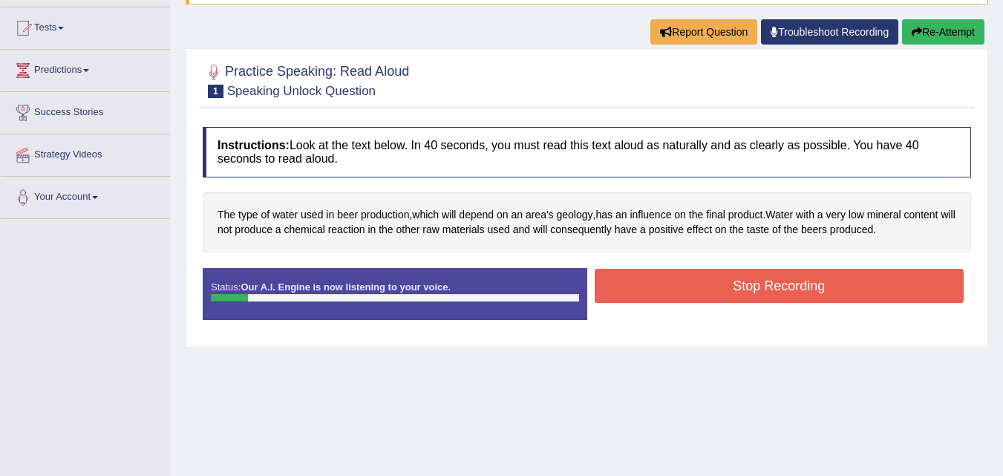
click at [739, 283] on button "Stop Recording" at bounding box center [779, 286] width 370 height 34
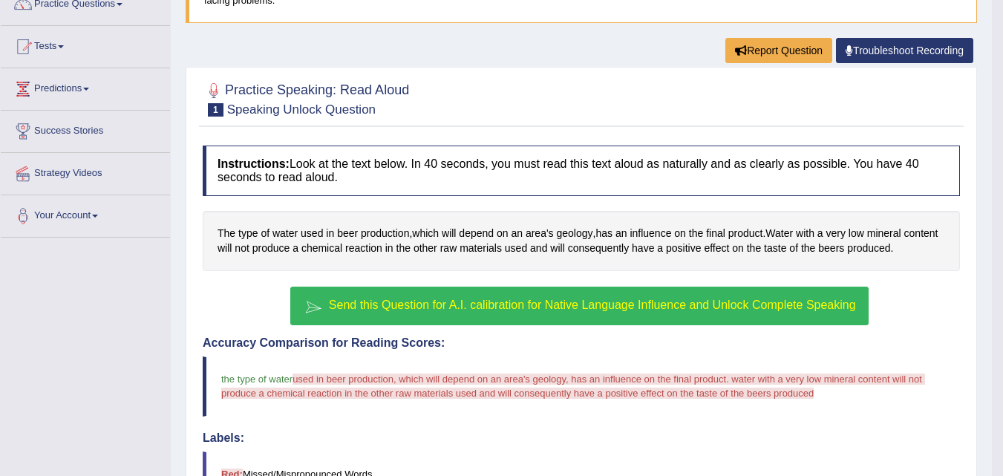
scroll to position [0, 0]
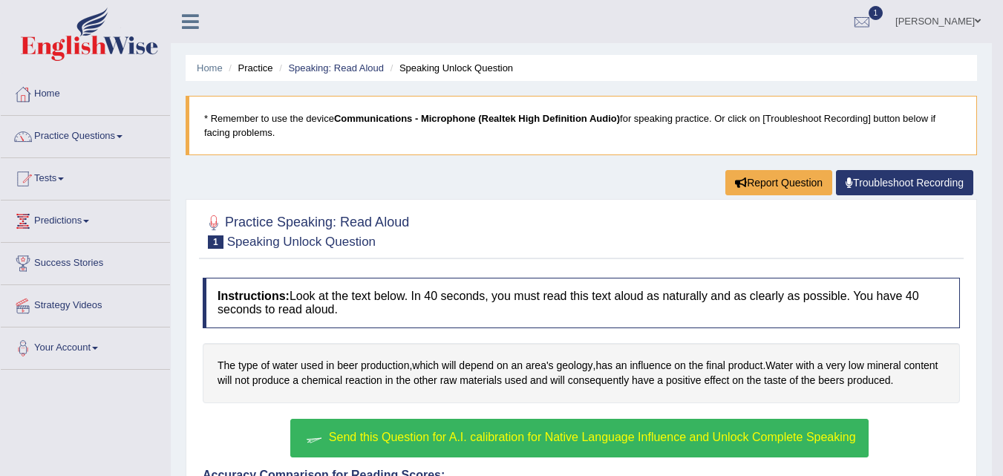
click at [858, 185] on link "Troubleshoot Recording" at bounding box center [904, 182] width 137 height 25
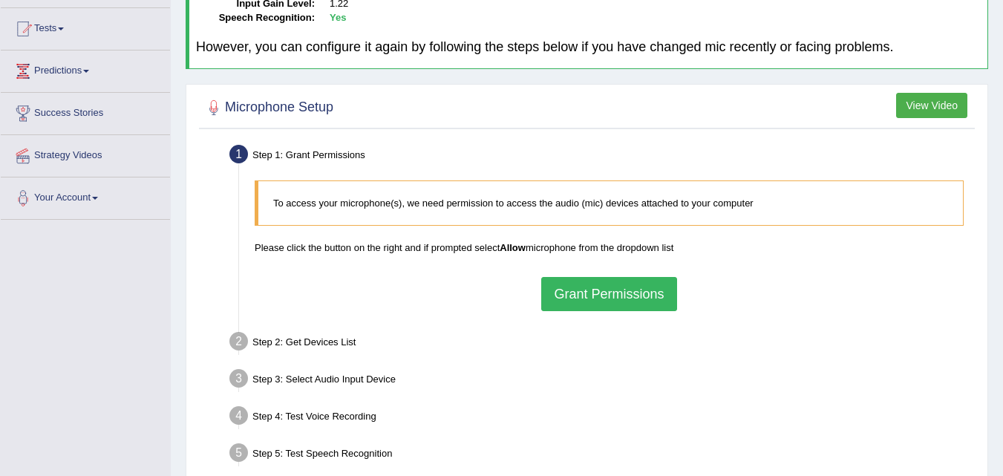
scroll to position [161, 0]
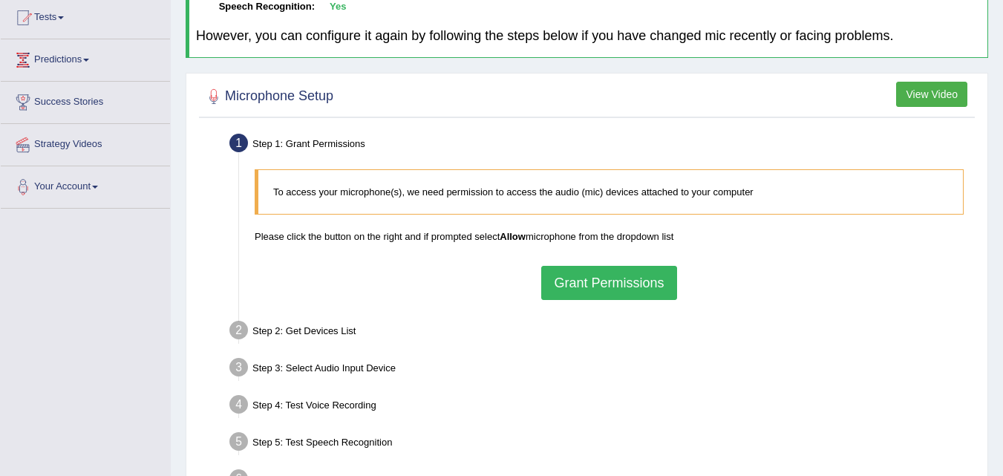
click at [632, 297] on button "Grant Permissions" at bounding box center [608, 283] width 135 height 34
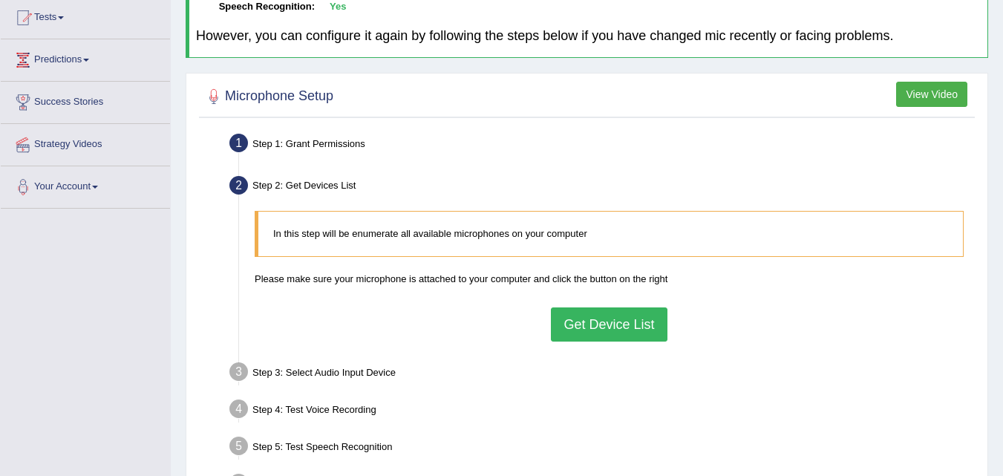
click at [623, 332] on button "Get Device List" at bounding box center [609, 324] width 116 height 34
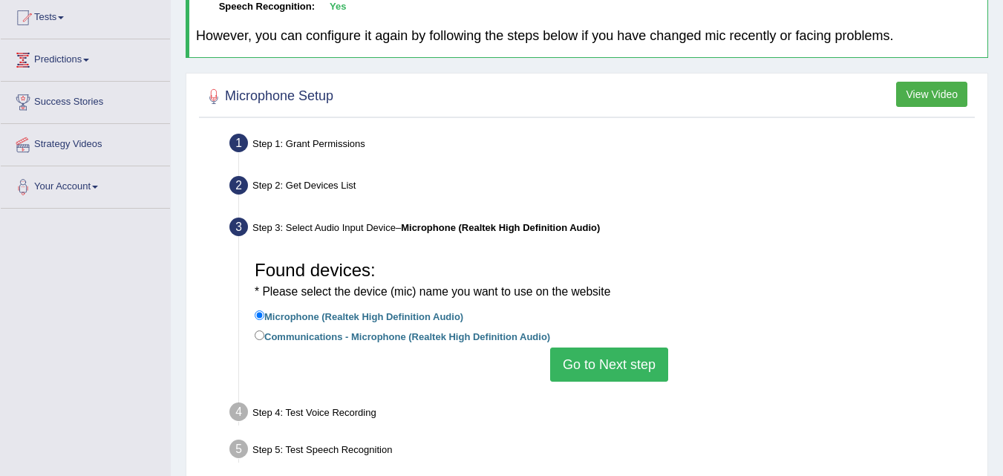
click at [619, 354] on button "Go to Next step" at bounding box center [609, 364] width 118 height 34
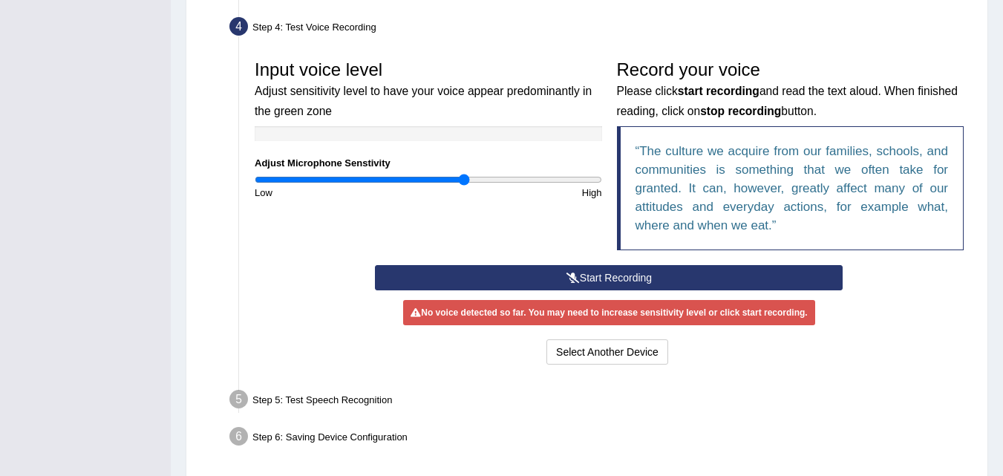
scroll to position [458, 0]
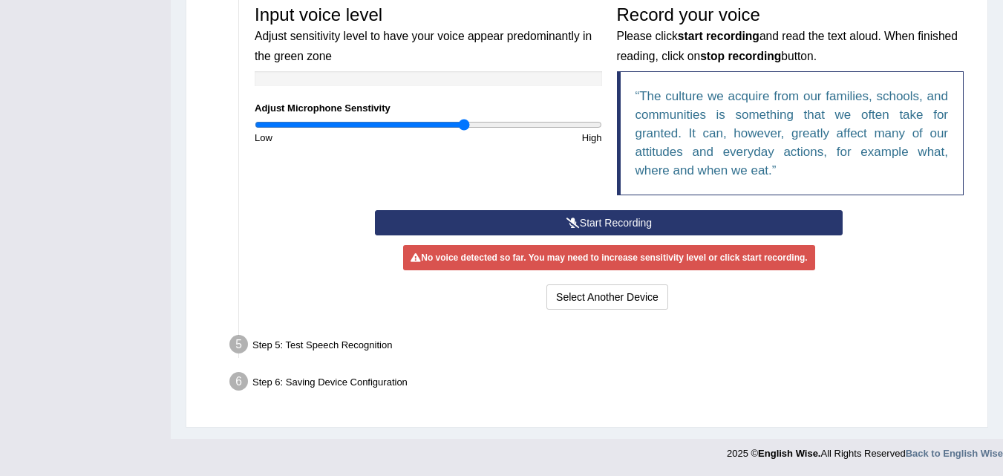
click at [591, 223] on button "Start Recording" at bounding box center [608, 222] width 467 height 25
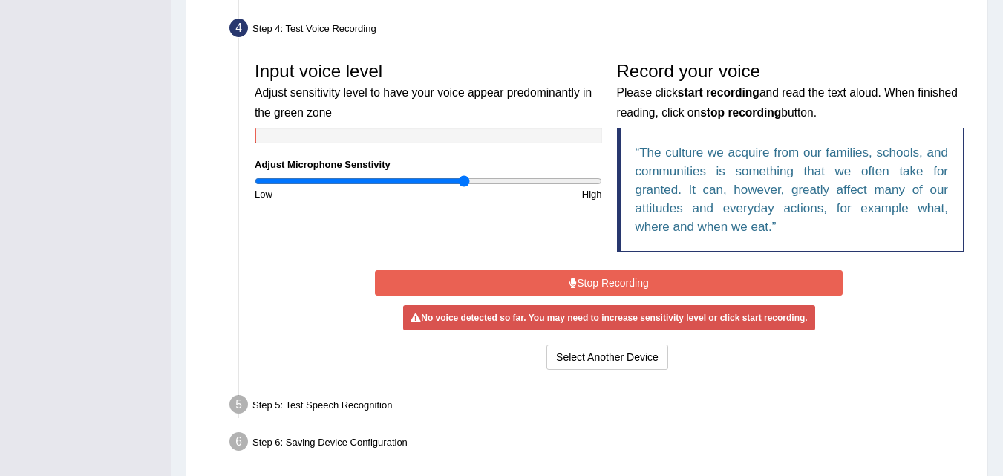
scroll to position [397, 0]
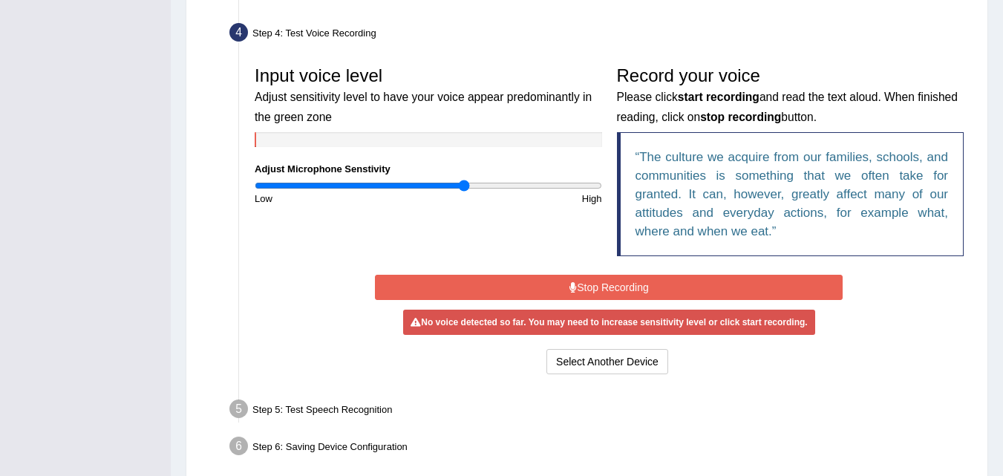
click at [609, 292] on button "Stop Recording" at bounding box center [608, 287] width 467 height 25
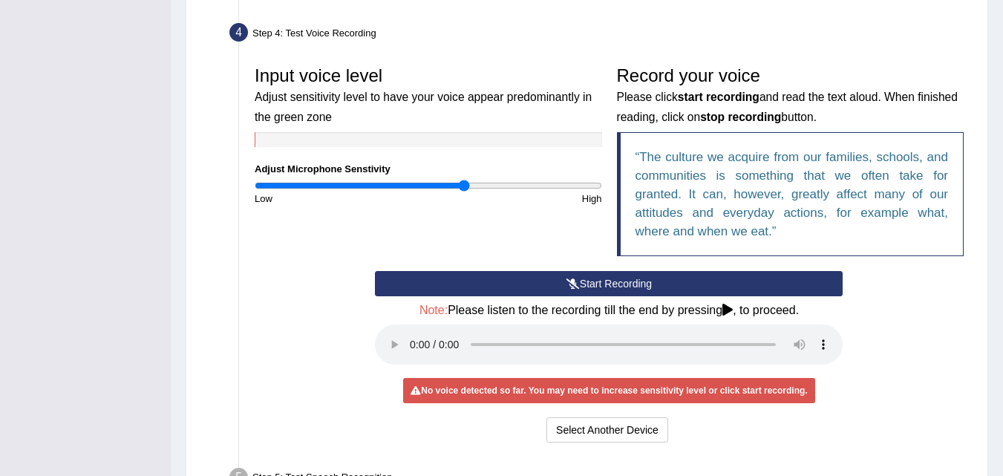
click at [609, 292] on button "Start Recording" at bounding box center [608, 283] width 467 height 25
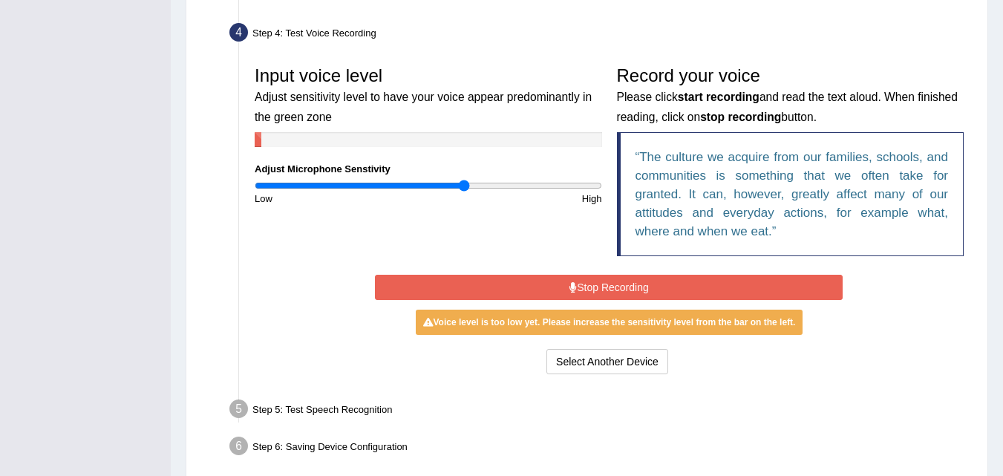
click at [609, 292] on button "Stop Recording" at bounding box center [608, 287] width 467 height 25
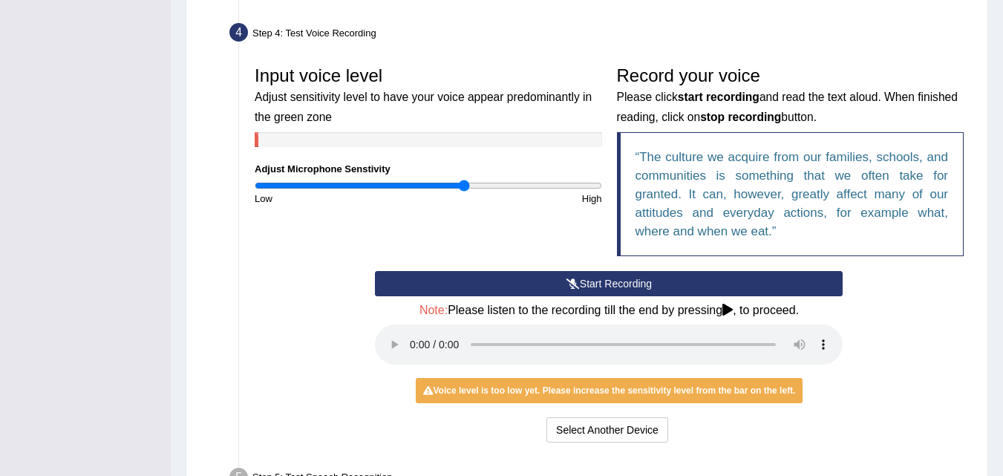
click at [603, 281] on button "Start Recording" at bounding box center [608, 283] width 467 height 25
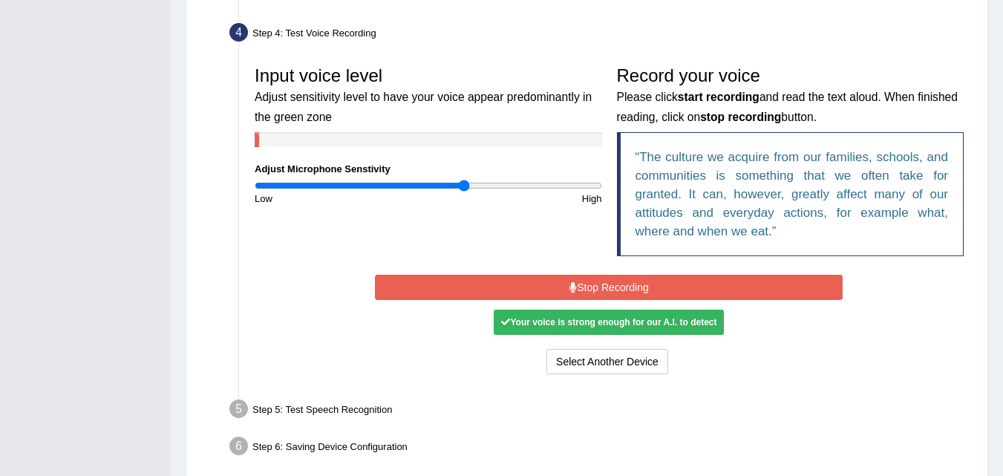
click at [603, 281] on button "Stop Recording" at bounding box center [608, 287] width 467 height 25
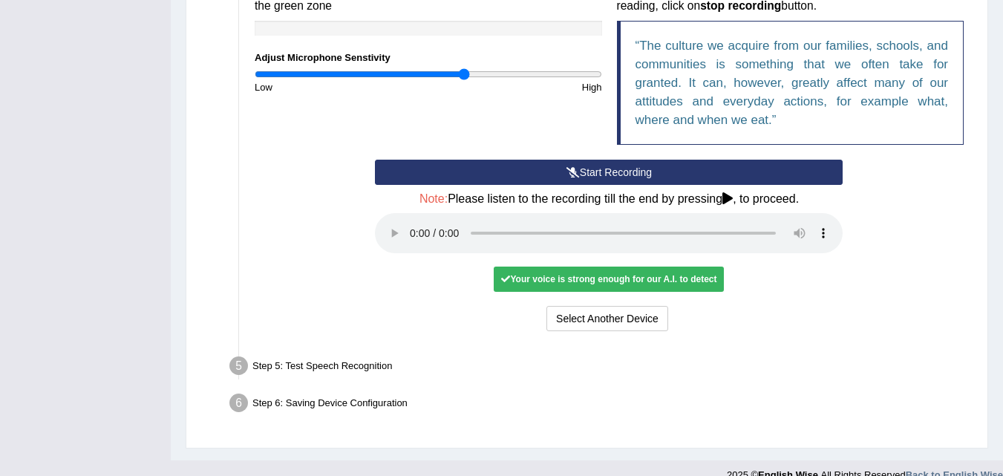
scroll to position [530, 0]
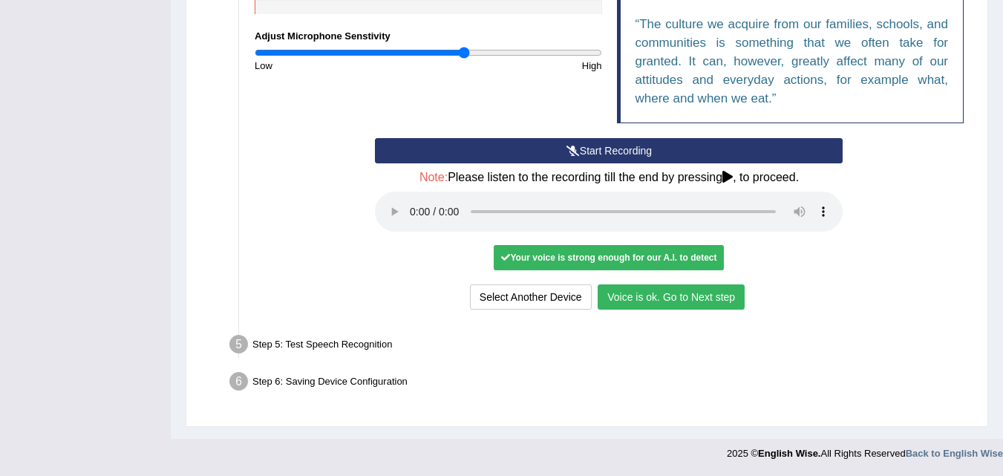
click at [675, 306] on button "Voice is ok. Go to Next step" at bounding box center [670, 296] width 147 height 25
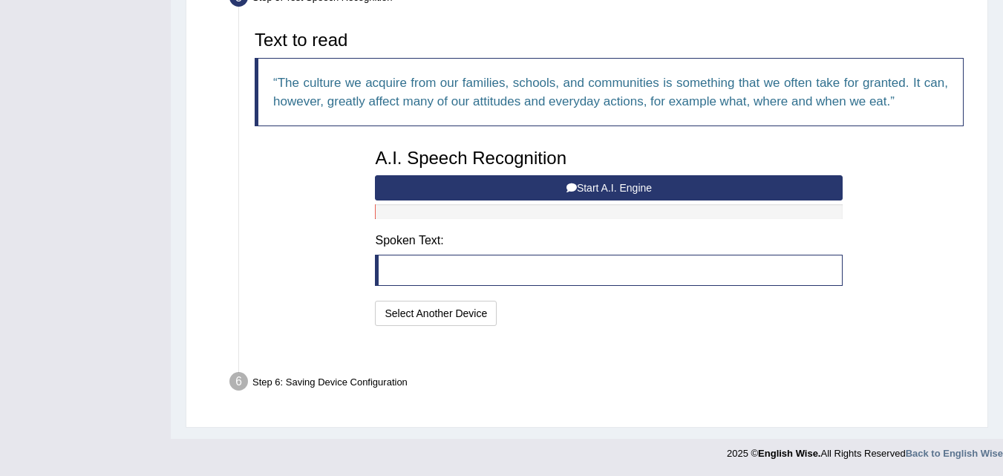
scroll to position [453, 0]
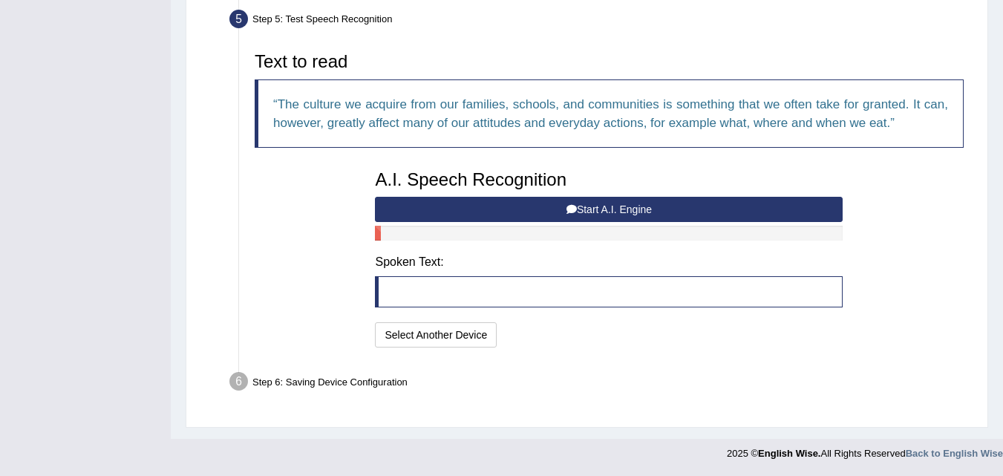
click at [488, 217] on button "Start A.I. Engine" at bounding box center [608, 209] width 467 height 25
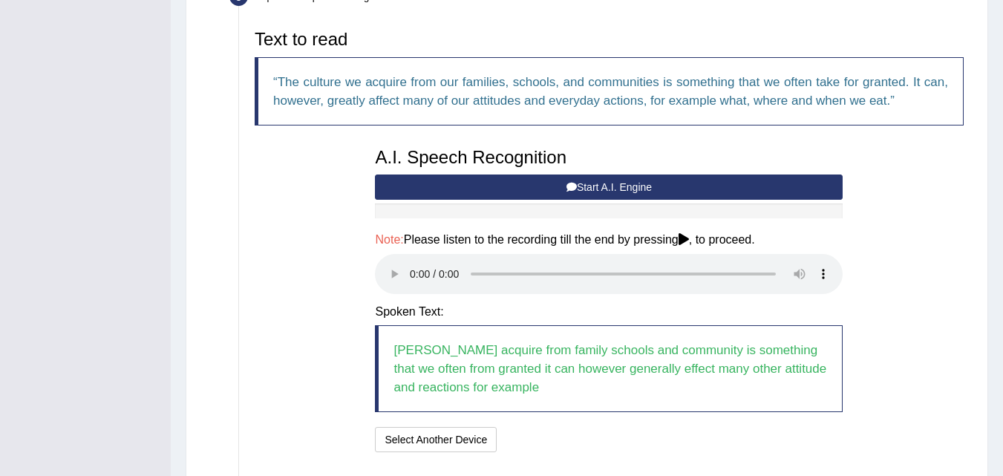
scroll to position [580, 0]
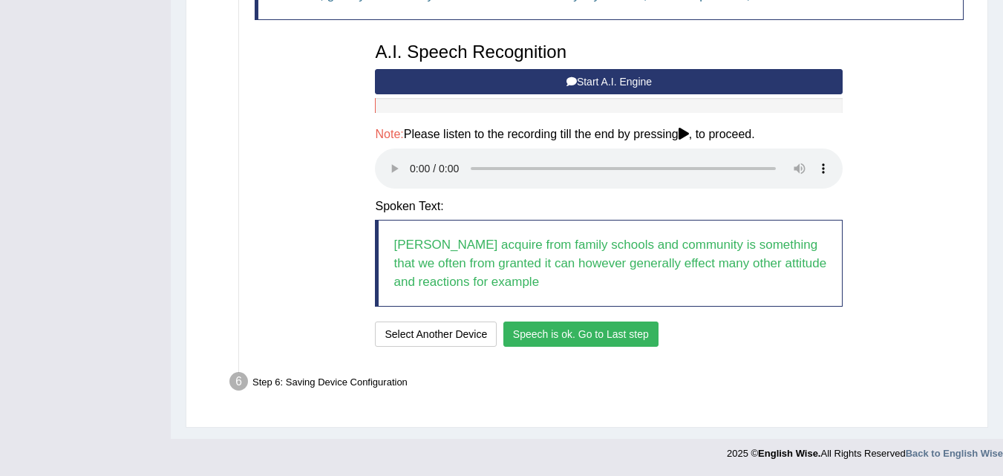
click at [572, 338] on button "Speech is ok. Go to Last step" at bounding box center [580, 333] width 155 height 25
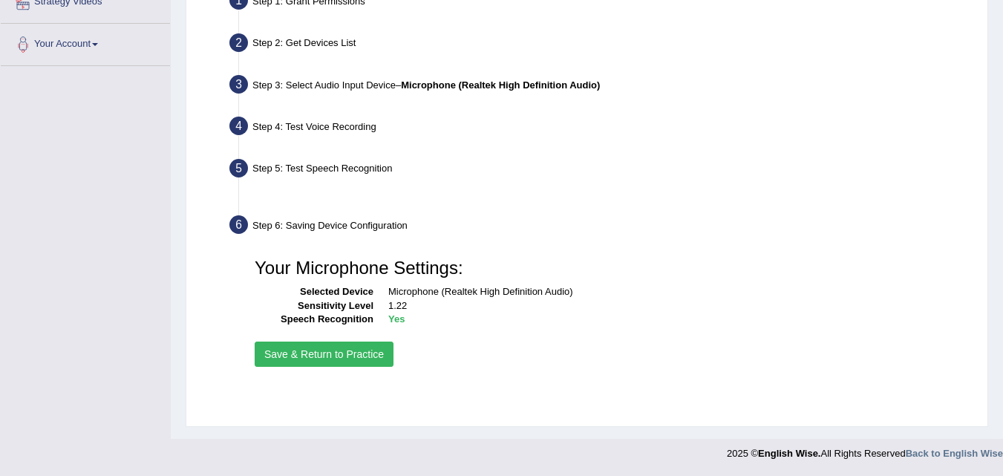
scroll to position [304, 0]
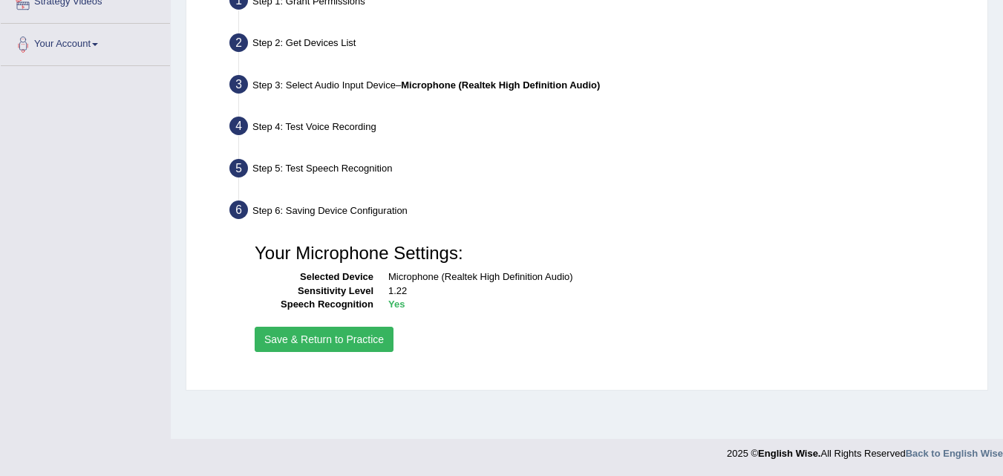
click at [323, 350] on button "Save & Return to Practice" at bounding box center [324, 339] width 139 height 25
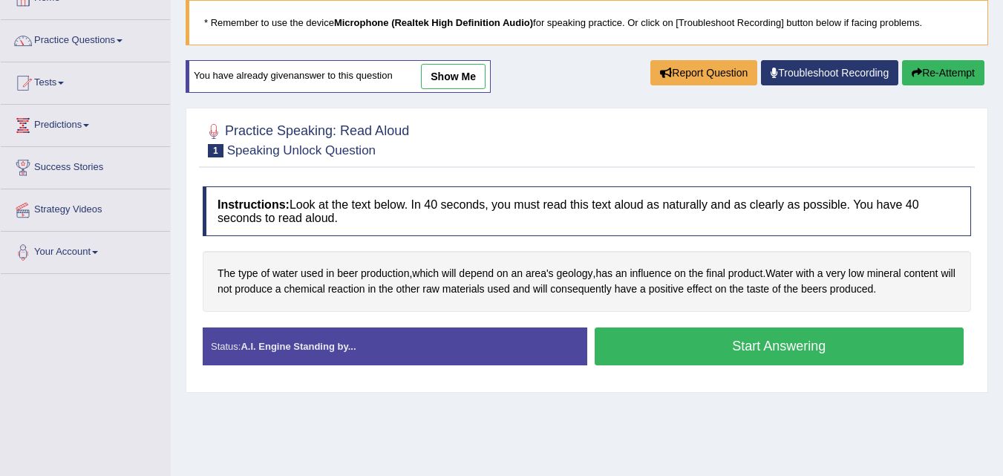
click at [695, 350] on button "Start Answering" at bounding box center [779, 346] width 370 height 38
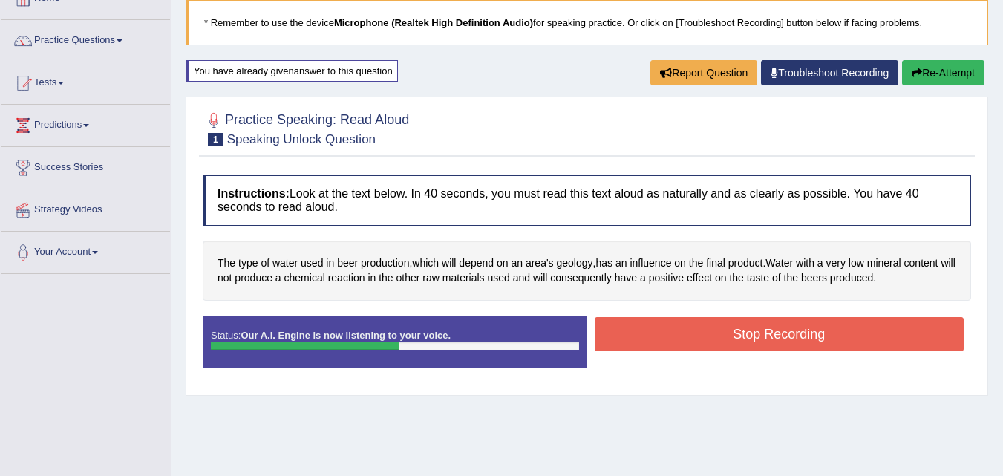
click at [695, 345] on button "Stop Recording" at bounding box center [779, 334] width 370 height 34
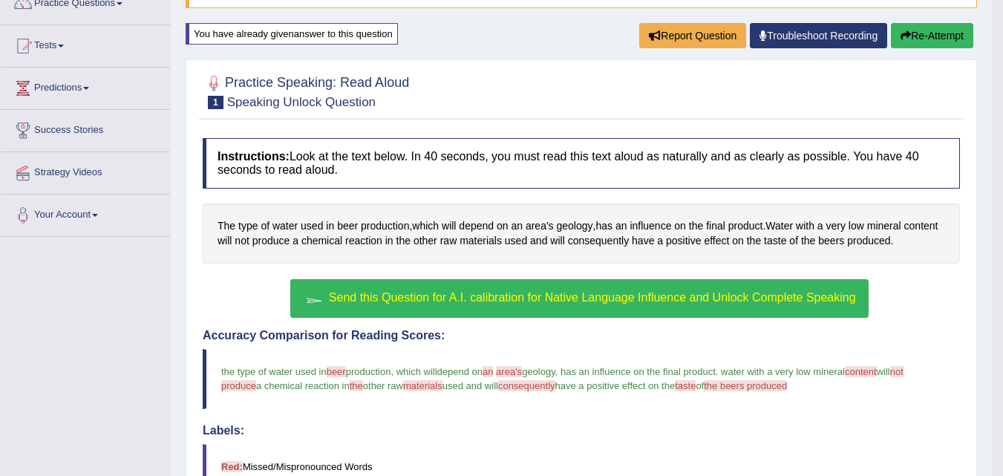
scroll to position [144, 0]
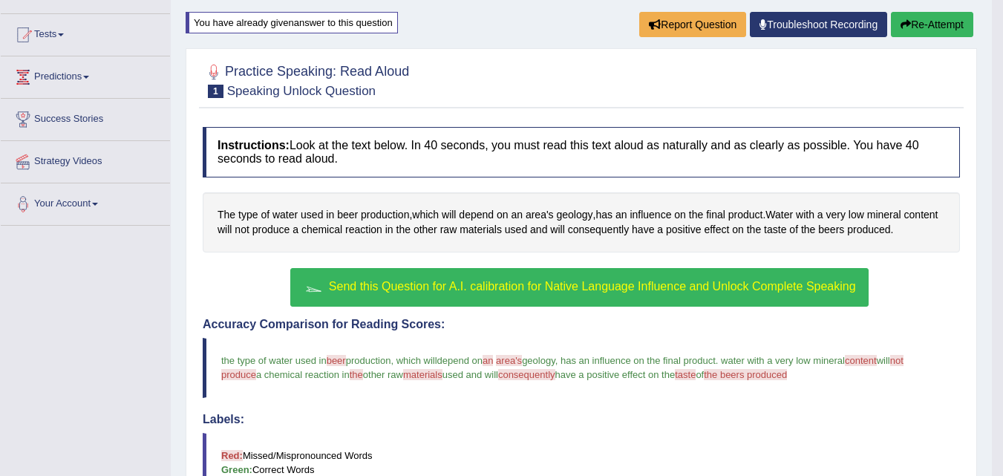
click at [538, 272] on button "Send this Question for A.I. calibration for Native Language Influence and Unloc…" at bounding box center [578, 287] width 577 height 39
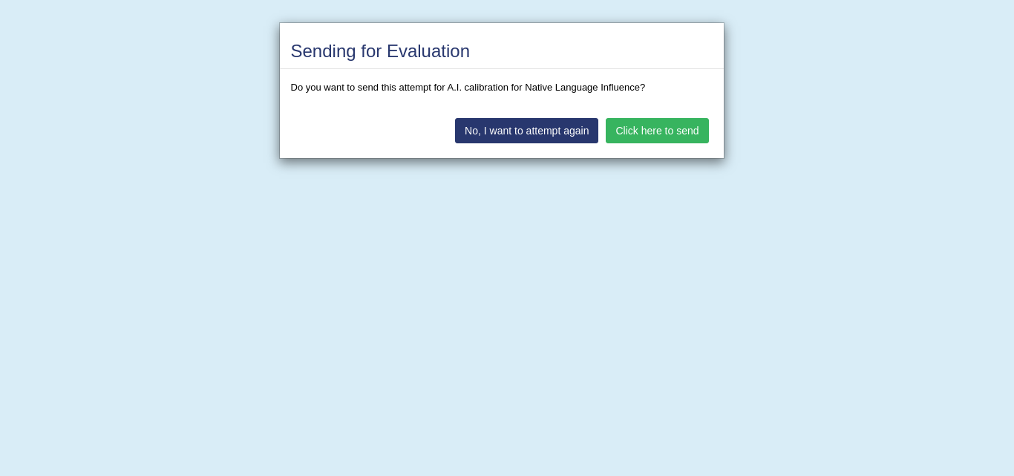
click at [649, 134] on button "Click here to send" at bounding box center [657, 130] width 102 height 25
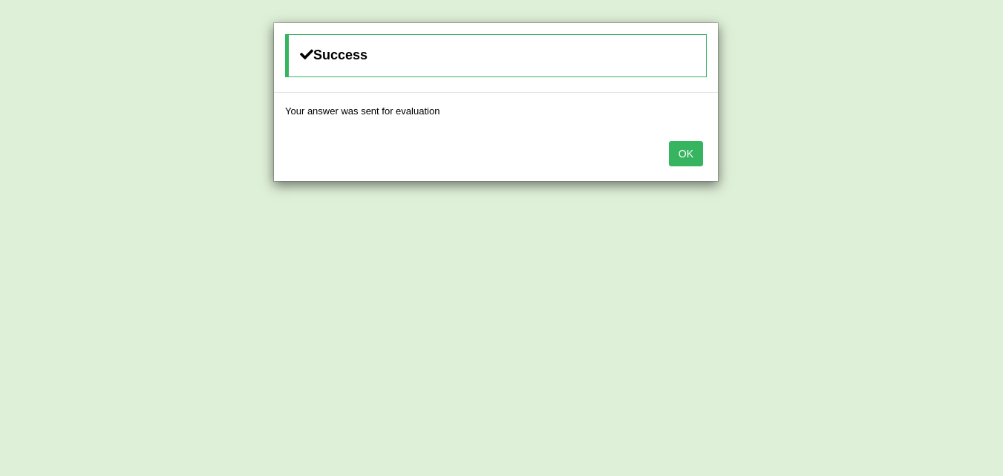
click at [700, 157] on button "OK" at bounding box center [686, 153] width 34 height 25
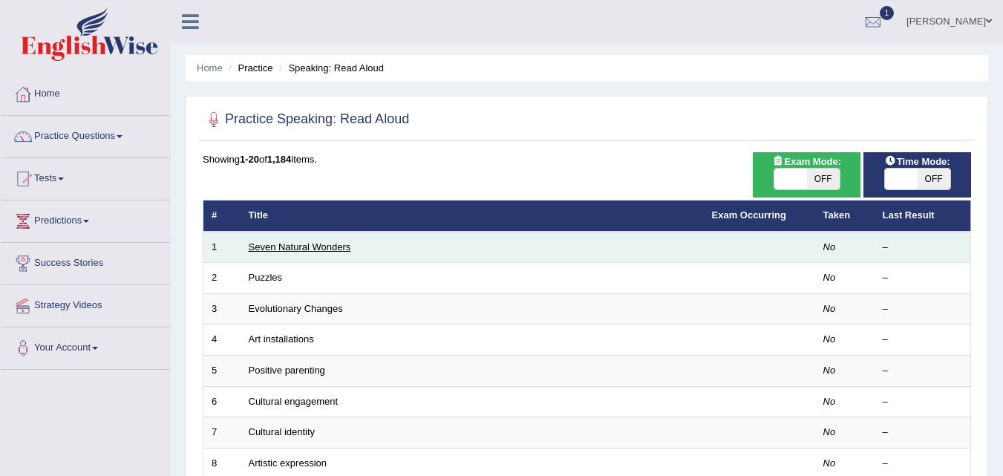
click at [299, 241] on link "Seven Natural Wonders" at bounding box center [300, 246] width 102 height 11
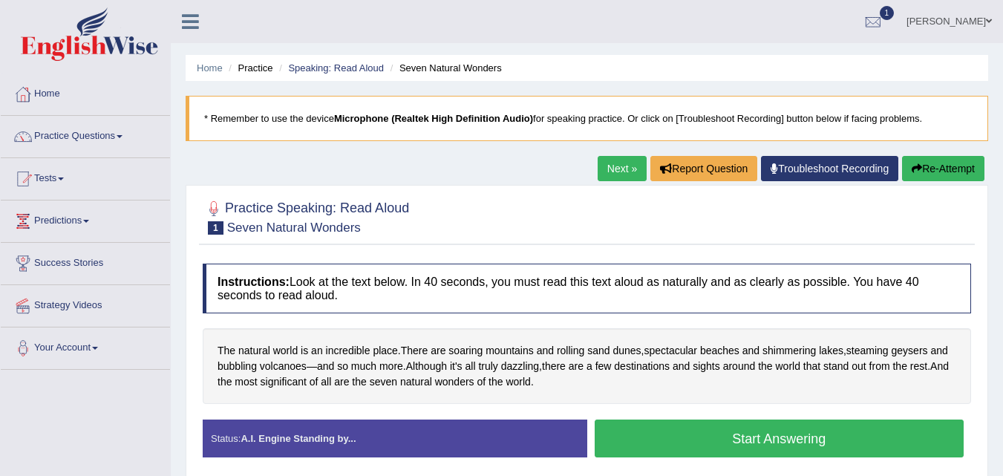
click at [651, 434] on button "Start Answering" at bounding box center [779, 438] width 370 height 38
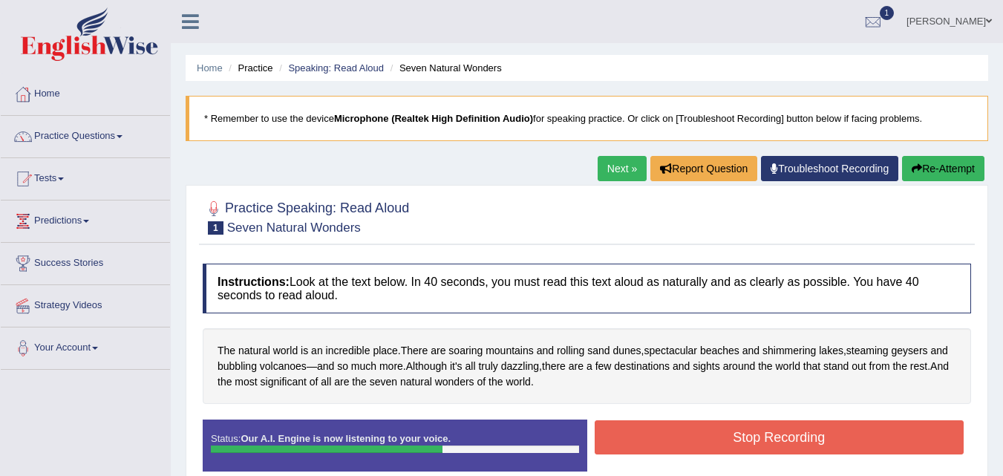
click at [651, 434] on button "Stop Recording" at bounding box center [779, 437] width 370 height 34
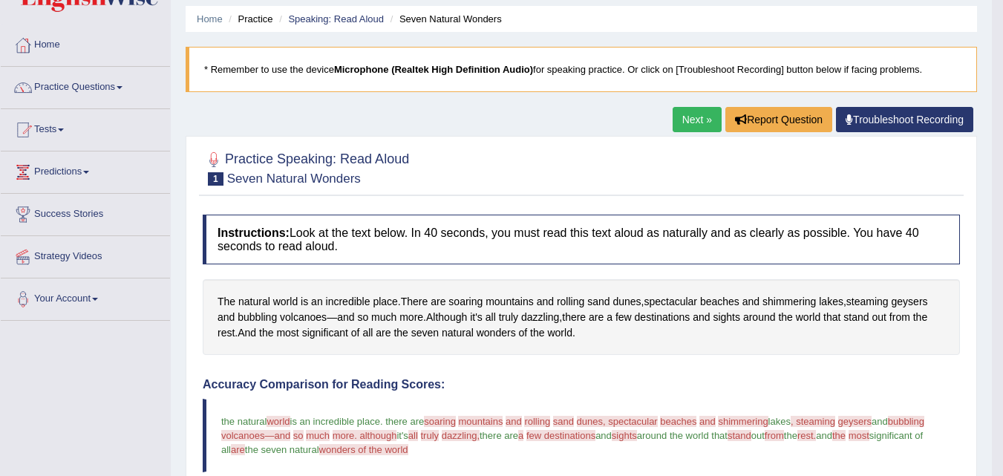
scroll to position [48, 0]
click at [683, 121] on link "Next »" at bounding box center [696, 120] width 49 height 25
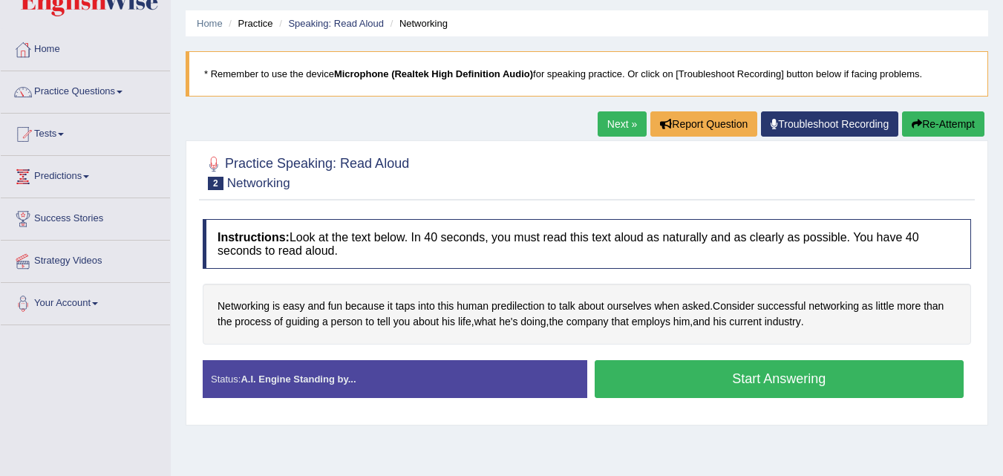
click at [762, 374] on button "Start Answering" at bounding box center [779, 379] width 370 height 38
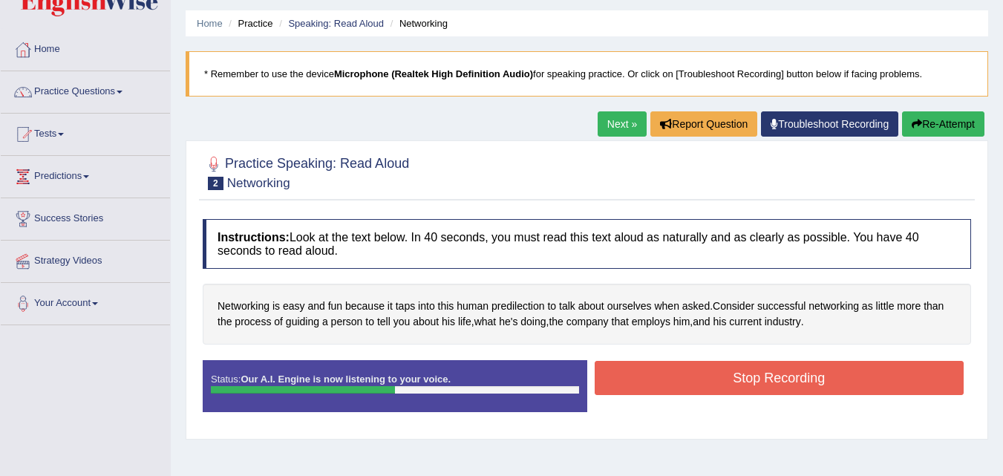
click at [762, 374] on button "Stop Recording" at bounding box center [779, 378] width 370 height 34
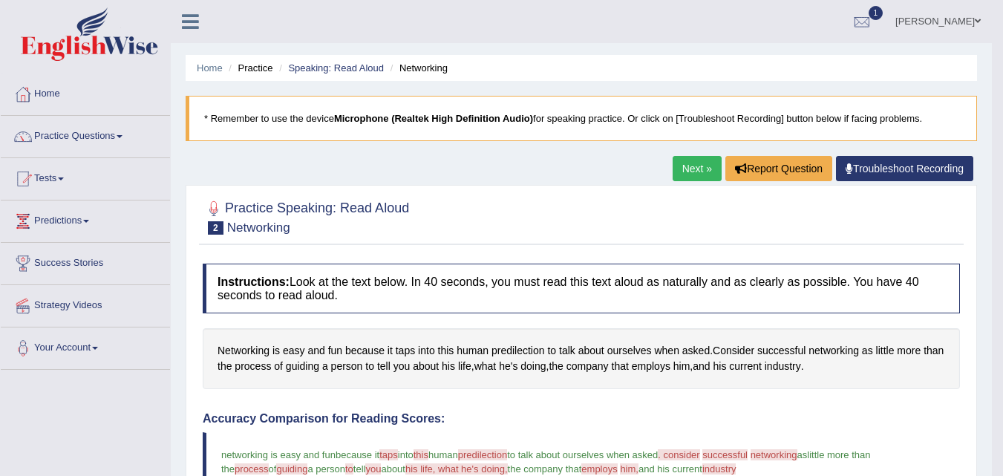
click at [261, 68] on li "Practice" at bounding box center [248, 68] width 47 height 14
click at [321, 67] on link "Speaking: Read Aloud" at bounding box center [336, 67] width 96 height 11
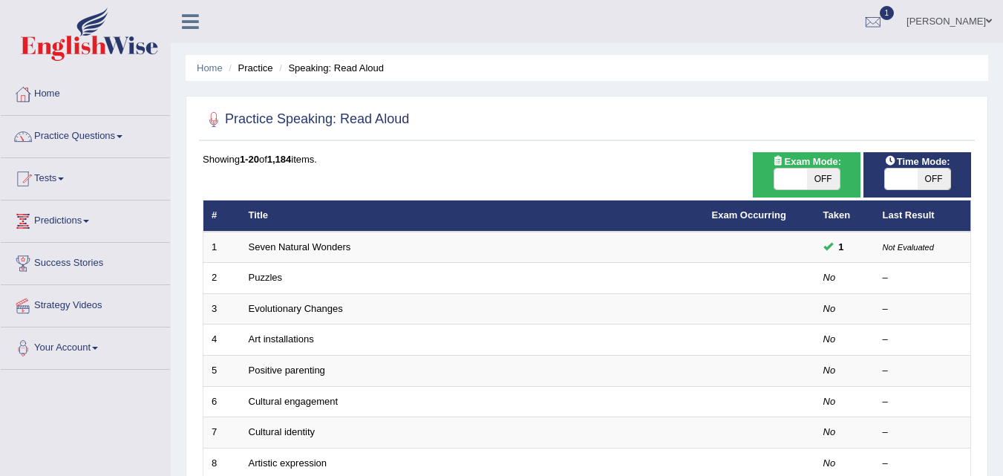
click at [591, 165] on div "Home Practice Speaking: Read Aloud Practice Speaking: Read Aloud Time Mode: ON …" at bounding box center [587, 472] width 832 height 945
click at [591, 165] on div "Showing 1-20 of 1,184 items." at bounding box center [587, 159] width 768 height 14
